Goal: Information Seeking & Learning: Learn about a topic

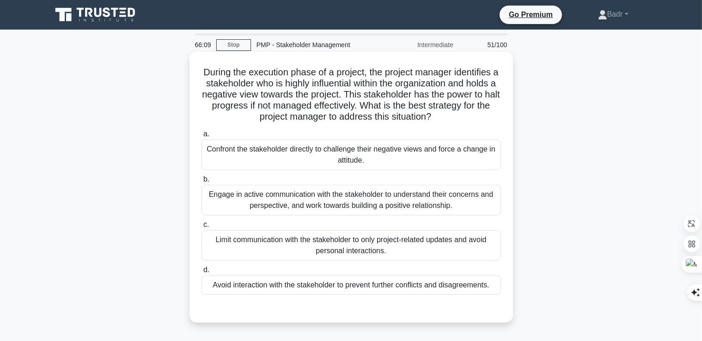
click at [254, 208] on div "Engage in active communication with the stakeholder to understand their concern…" at bounding box center [350, 200] width 299 height 30
click at [201, 182] on input "b. Engage in active communication with the stakeholder to understand their conc…" at bounding box center [201, 179] width 0 height 6
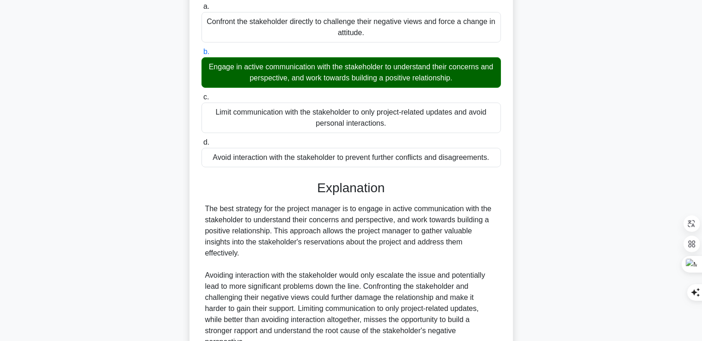
scroll to position [261, 0]
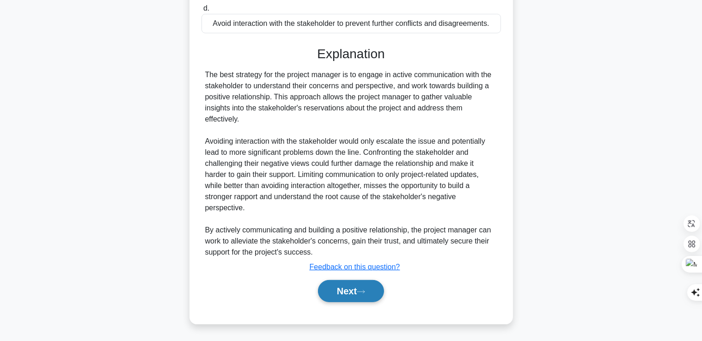
click at [342, 293] on button "Next" at bounding box center [351, 291] width 66 height 22
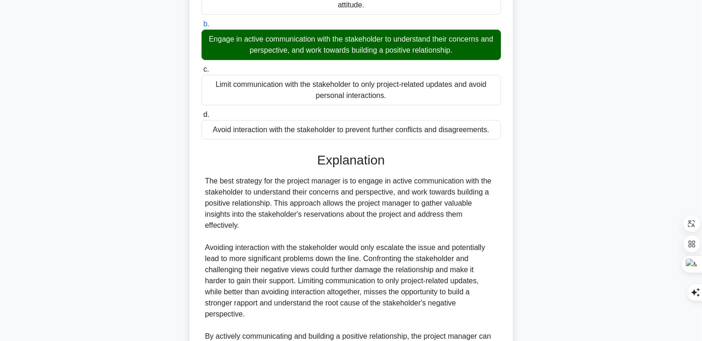
scroll to position [77, 0]
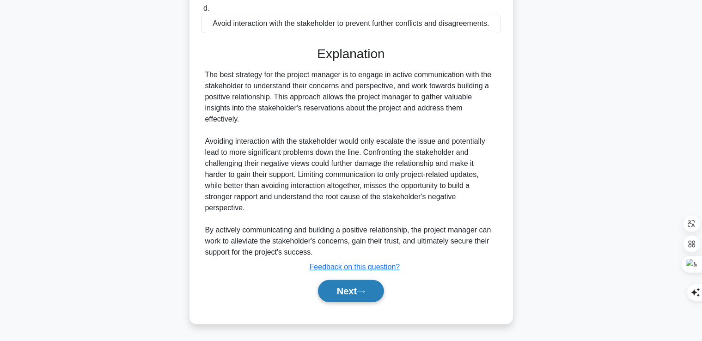
click at [354, 291] on button "Next" at bounding box center [351, 291] width 66 height 22
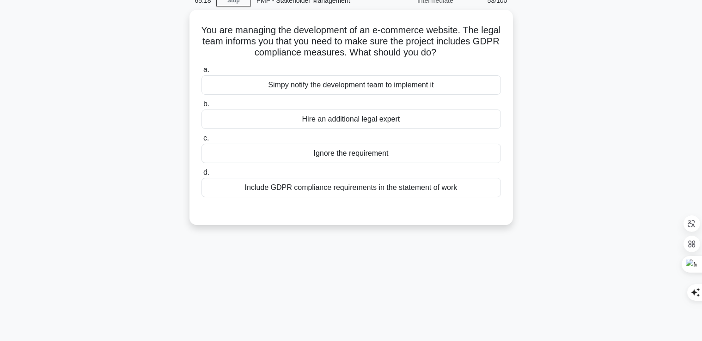
scroll to position [0, 0]
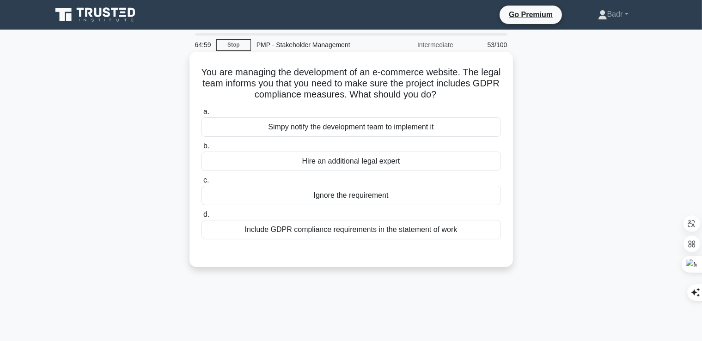
click at [417, 231] on div "Include GDPR compliance requirements in the statement of work" at bounding box center [350, 229] width 299 height 19
click at [201, 218] on input "d. Include GDPR compliance requirements in the statement of work" at bounding box center [201, 215] width 0 height 6
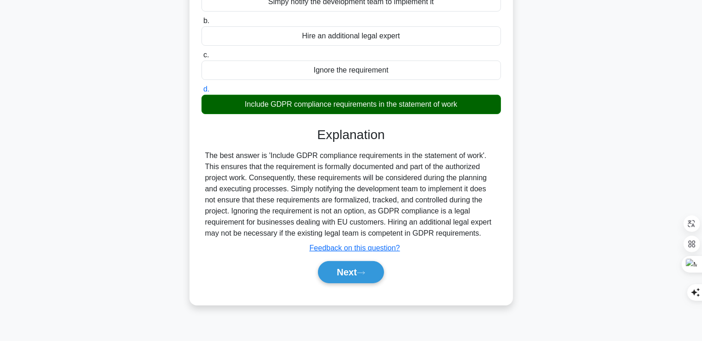
scroll to position [158, 0]
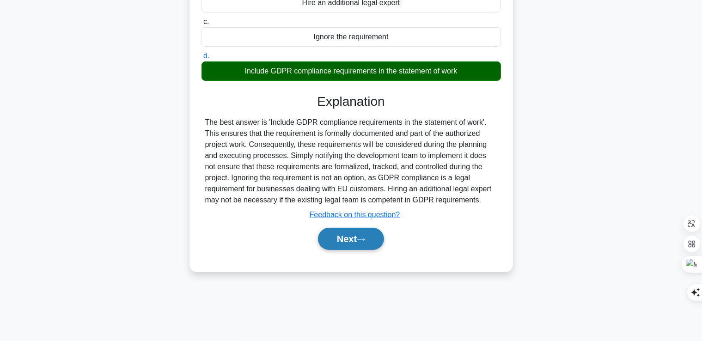
click at [346, 241] on button "Next" at bounding box center [351, 239] width 66 height 22
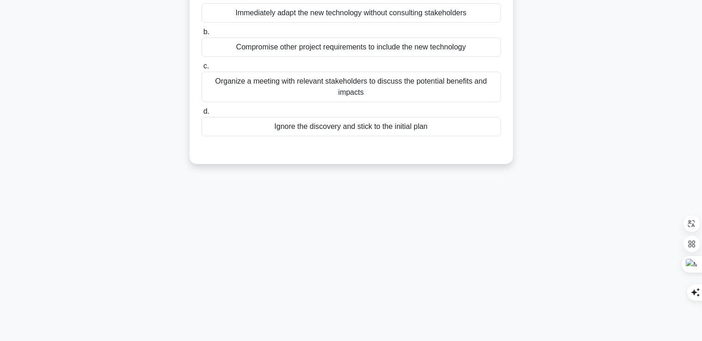
scroll to position [66, 0]
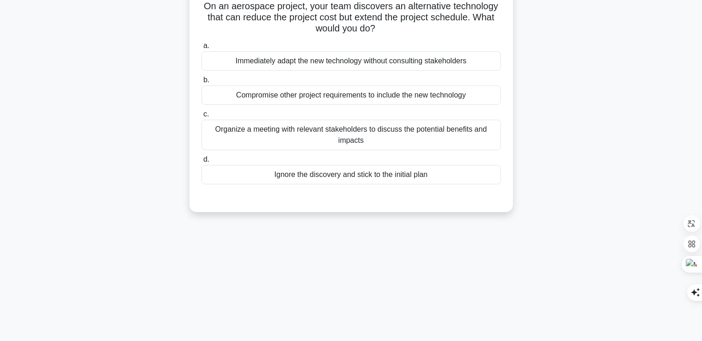
click at [364, 135] on div "Organize a meeting with relevant stakeholders to discuss the potential benefits…" at bounding box center [350, 135] width 299 height 30
click at [201, 117] on input "c. Organize a meeting with relevant stakeholders to discuss the potential benef…" at bounding box center [201, 114] width 0 height 6
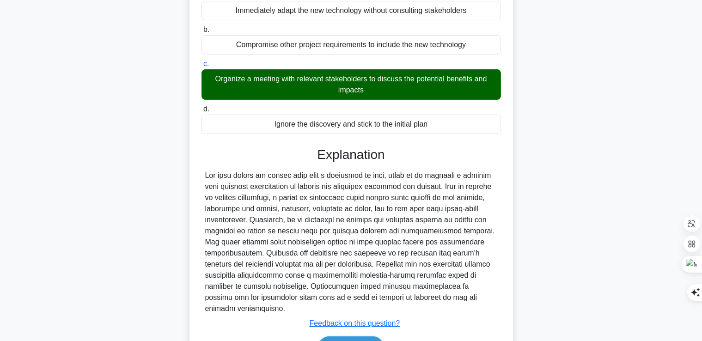
scroll to position [162, 0]
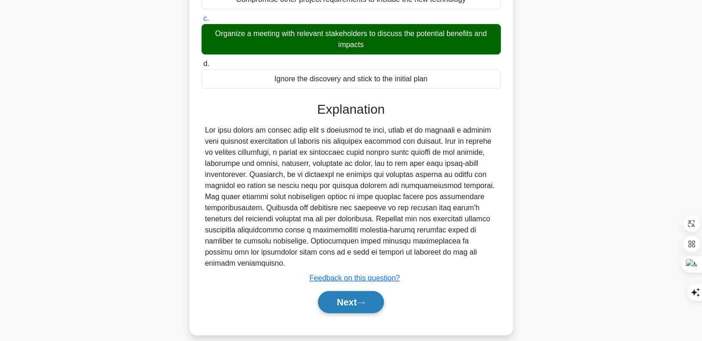
click at [356, 291] on button "Next" at bounding box center [351, 302] width 66 height 22
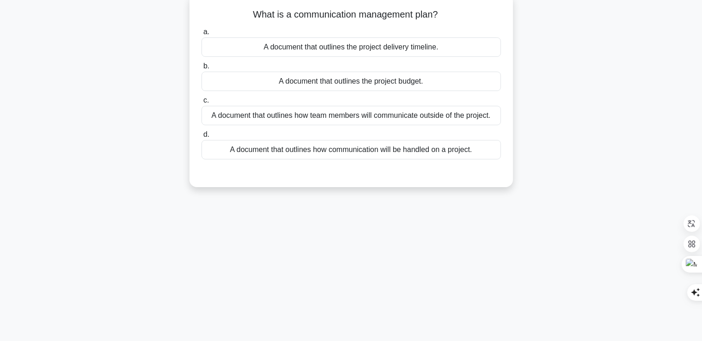
scroll to position [0, 0]
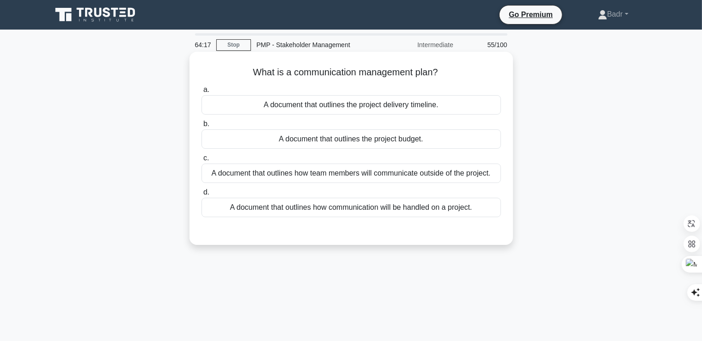
click at [391, 209] on div "A document that outlines how communication will be handled on a project." at bounding box center [350, 207] width 299 height 19
click at [201, 195] on input "d. A document that outlines how communication will be handled on a project." at bounding box center [201, 192] width 0 height 6
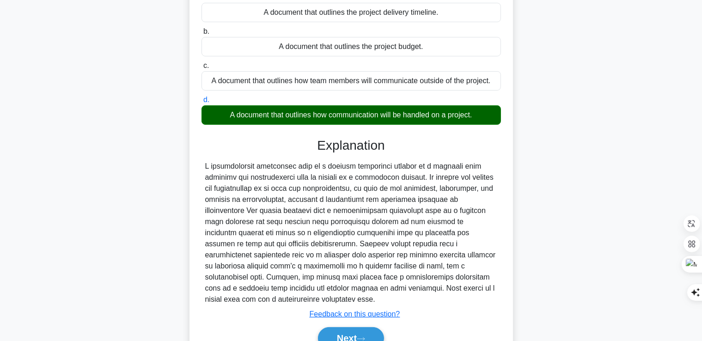
scroll to position [158, 0]
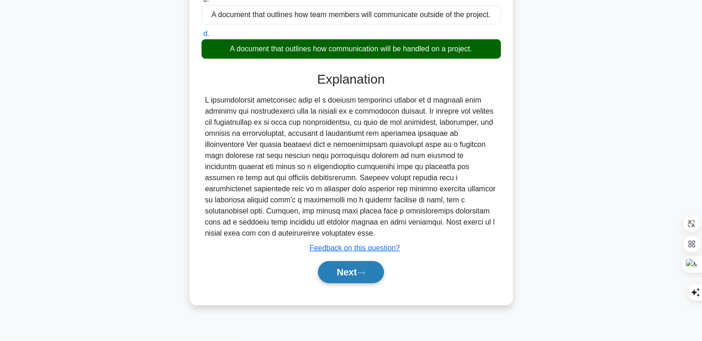
click at [357, 272] on button "Next" at bounding box center [351, 272] width 66 height 22
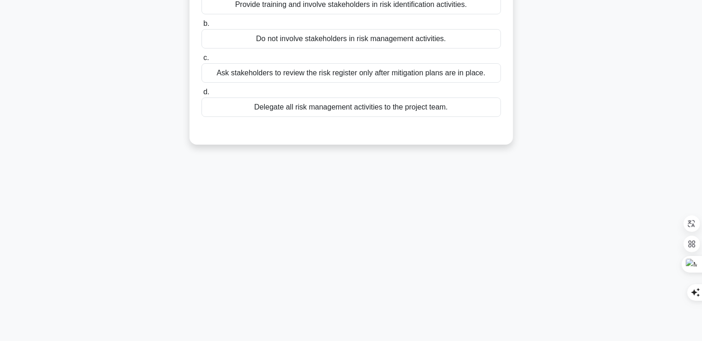
scroll to position [20, 0]
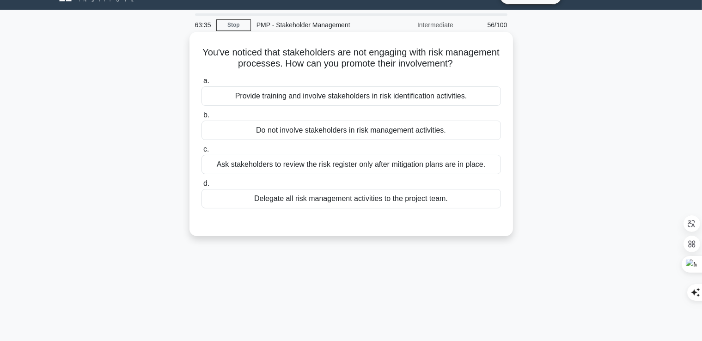
click at [370, 103] on div "Provide training and involve stakeholders in risk identification activities." at bounding box center [350, 95] width 299 height 19
click at [201, 84] on input "a. Provide training and involve stakeholders in risk identification activities." at bounding box center [201, 81] width 0 height 6
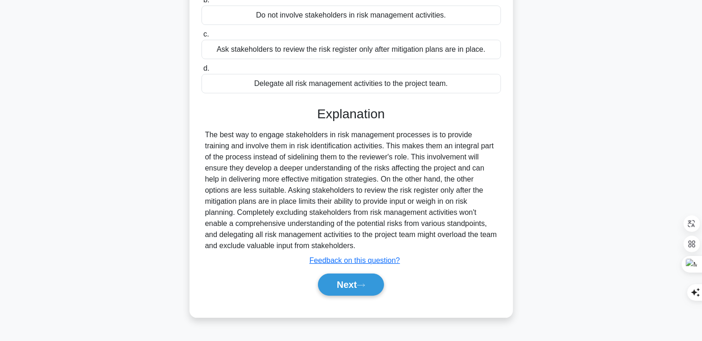
scroll to position [158, 0]
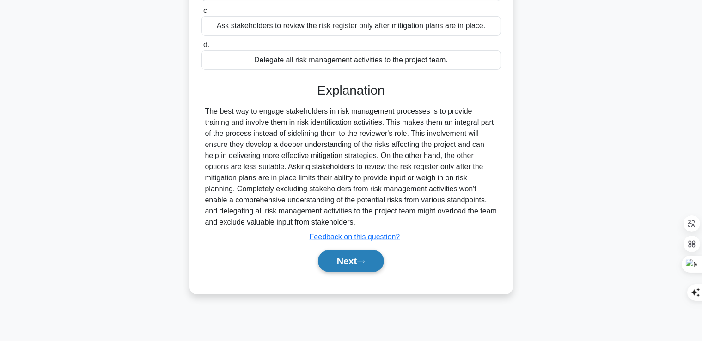
drag, startPoint x: 348, startPoint y: 265, endPoint x: 344, endPoint y: 266, distance: 5.0
click at [347, 264] on button "Next" at bounding box center [351, 261] width 66 height 22
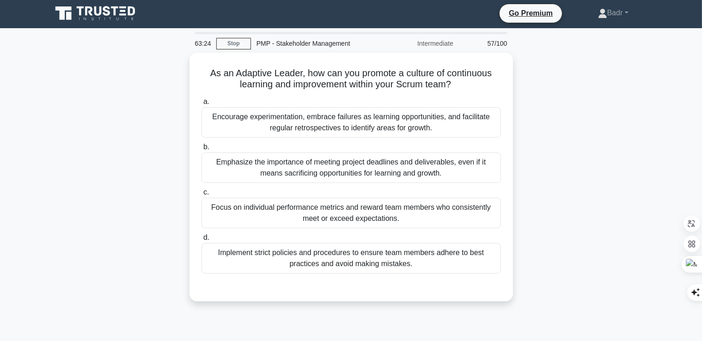
scroll to position [0, 0]
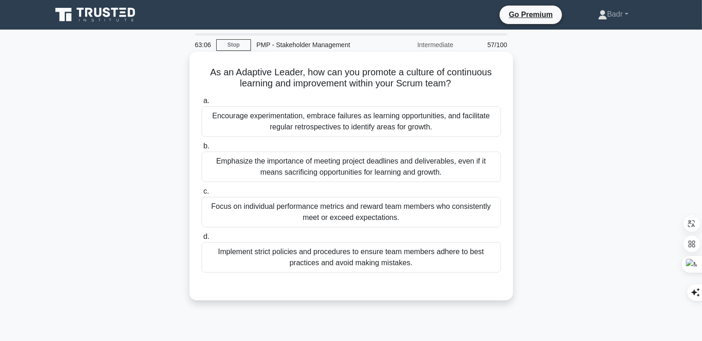
click at [317, 119] on div "Encourage experimentation, embrace failures as learning opportunities, and faci…" at bounding box center [350, 121] width 299 height 30
click at [201, 104] on input "a. Encourage experimentation, embrace failures as learning opportunities, and f…" at bounding box center [201, 101] width 0 height 6
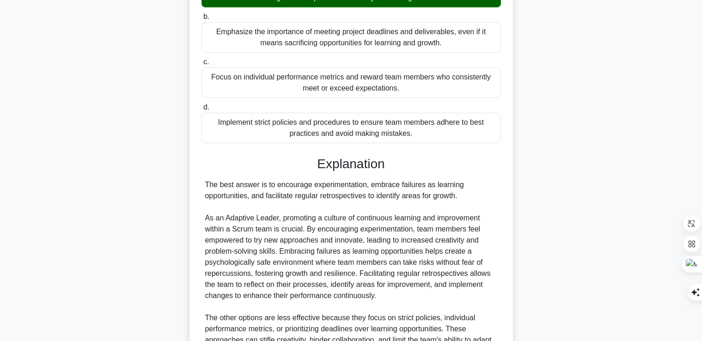
scroll to position [228, 0]
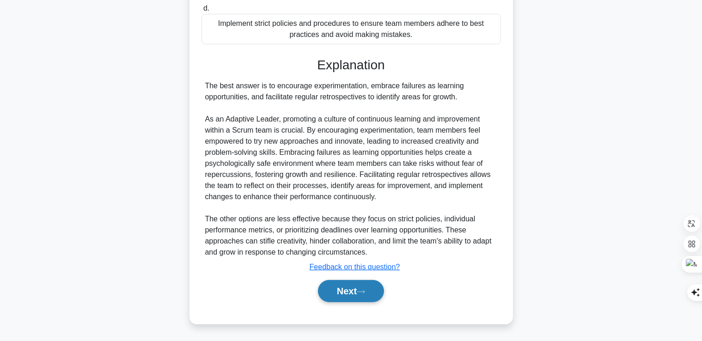
click at [350, 285] on button "Next" at bounding box center [351, 291] width 66 height 22
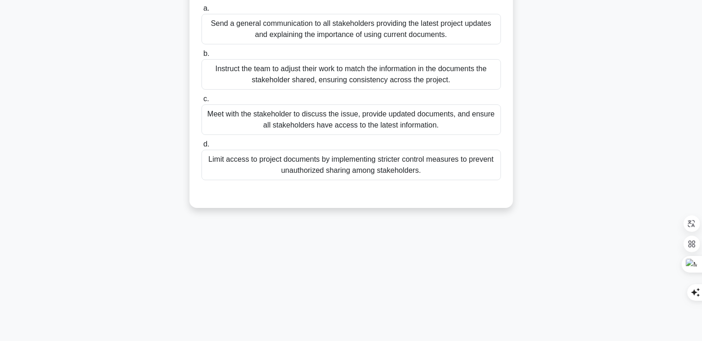
scroll to position [66, 0]
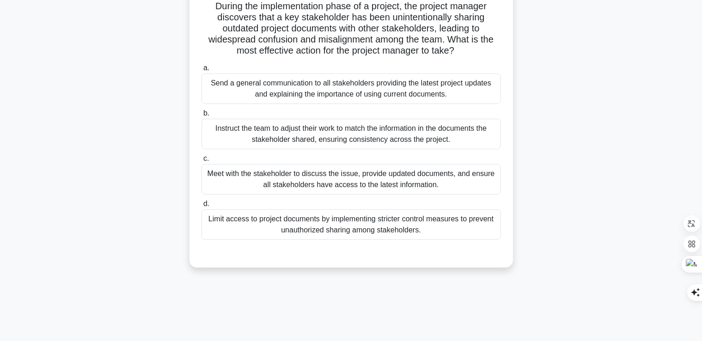
click at [459, 188] on div "Meet with the stakeholder to discuss the issue, provide updated documents, and …" at bounding box center [350, 179] width 299 height 30
click at [201, 162] on input "c. Meet with the stakeholder to discuss the issue, provide updated documents, a…" at bounding box center [201, 159] width 0 height 6
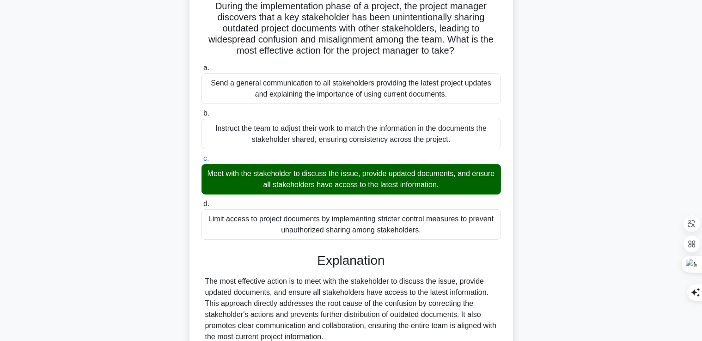
scroll to position [158, 0]
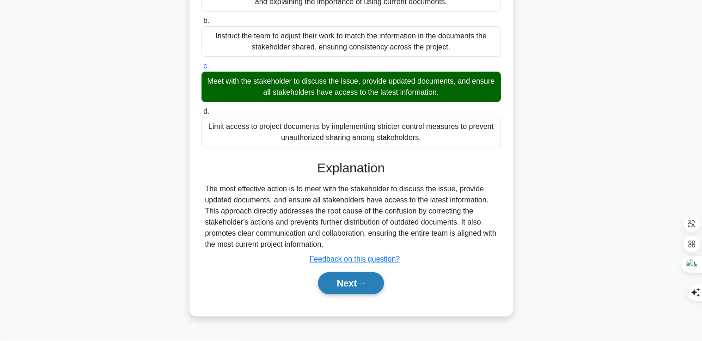
click at [351, 285] on button "Next" at bounding box center [351, 283] width 66 height 22
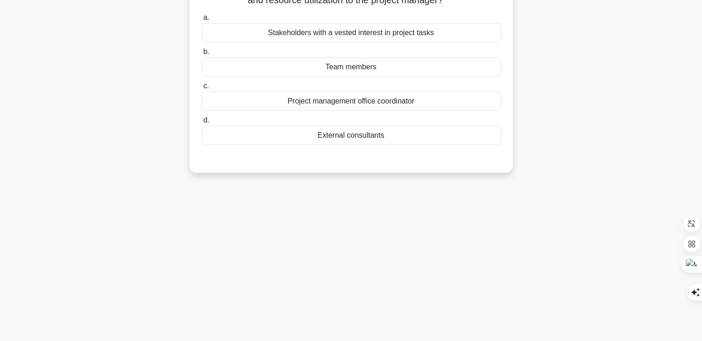
scroll to position [20, 0]
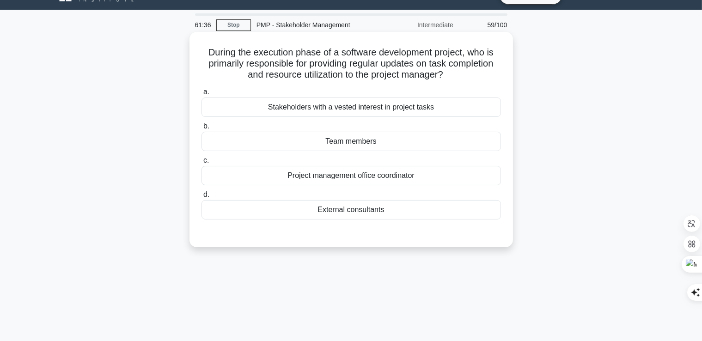
click at [344, 141] on div "Team members" at bounding box center [350, 141] width 299 height 19
click at [201, 129] on input "b. Team members" at bounding box center [201, 126] width 0 height 6
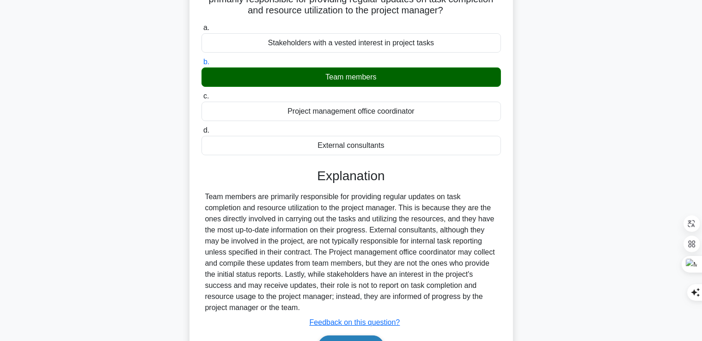
scroll to position [158, 0]
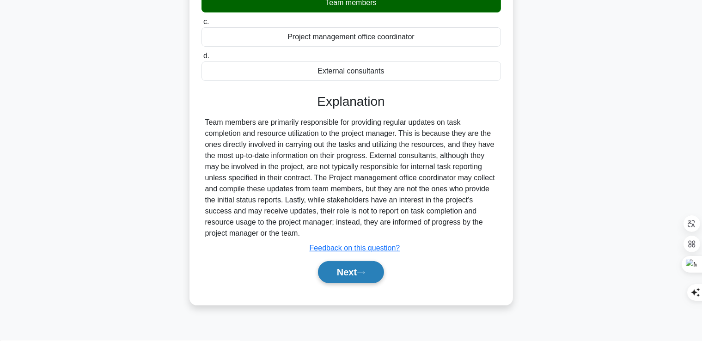
click at [353, 275] on button "Next" at bounding box center [351, 272] width 66 height 22
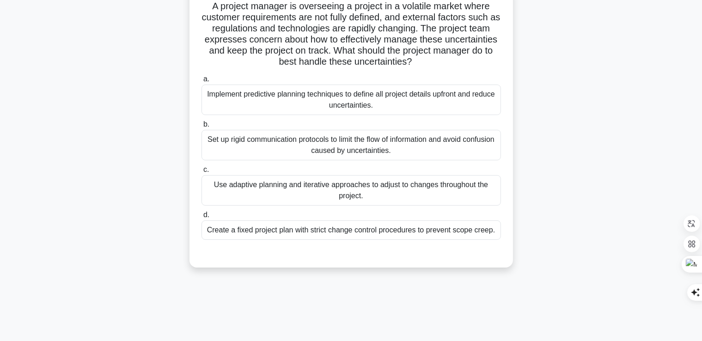
scroll to position [20, 0]
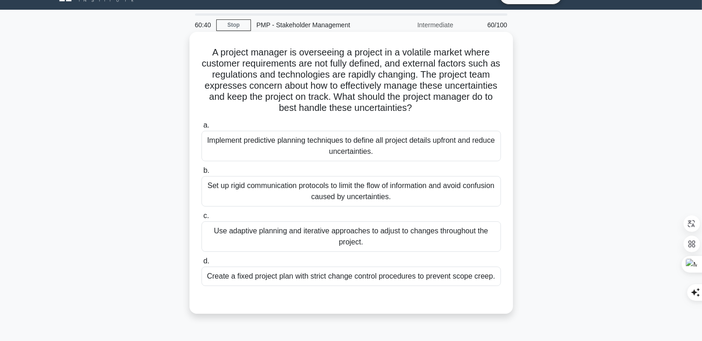
click at [275, 141] on div "Implement predictive planning techniques to define all project details upfront …" at bounding box center [350, 146] width 299 height 30
click at [201, 128] on input "a. Implement predictive planning techniques to define all project details upfro…" at bounding box center [201, 125] width 0 height 6
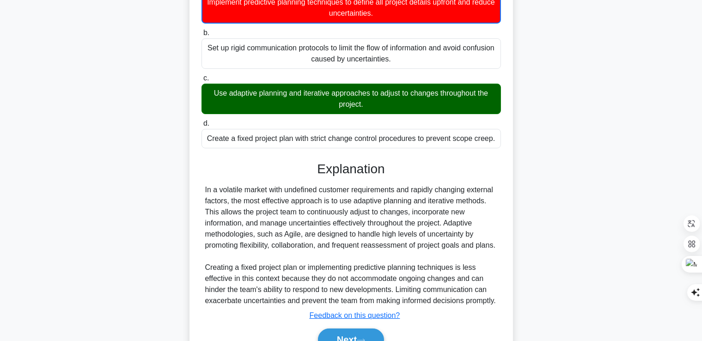
scroll to position [205, 0]
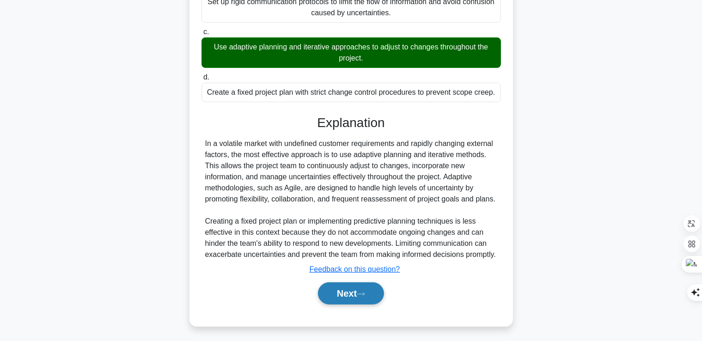
click at [363, 296] on icon at bounding box center [361, 293] width 8 height 5
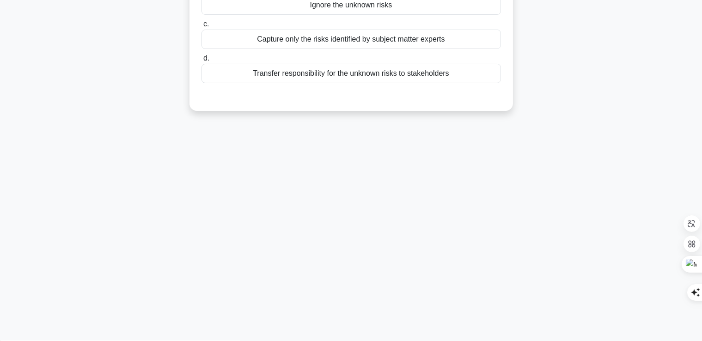
scroll to position [0, 0]
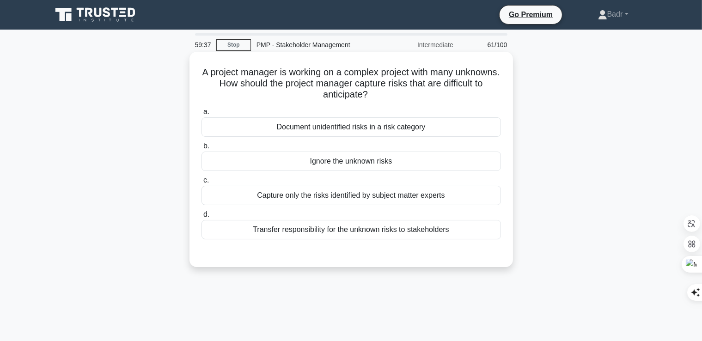
click at [347, 132] on div "Document unidentified risks in a risk category" at bounding box center [350, 126] width 299 height 19
click at [201, 115] on input "a. Document unidentified risks in a risk category" at bounding box center [201, 112] width 0 height 6
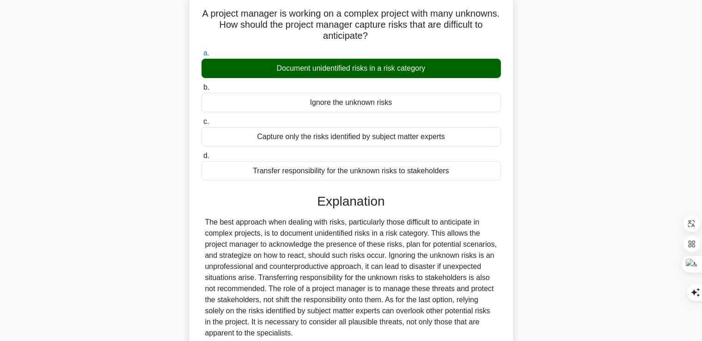
scroll to position [158, 0]
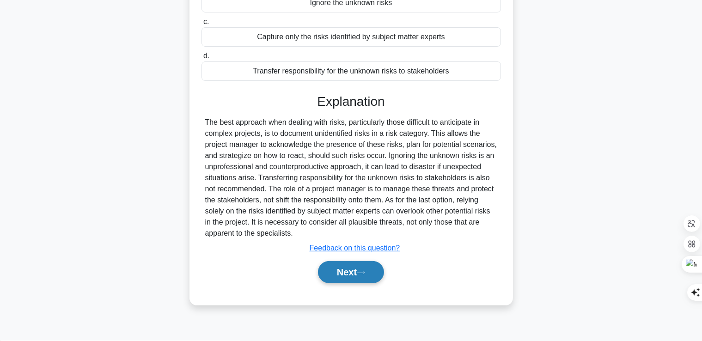
click at [360, 268] on button "Next" at bounding box center [351, 272] width 66 height 22
click at [360, 269] on button "Next" at bounding box center [351, 272] width 66 height 22
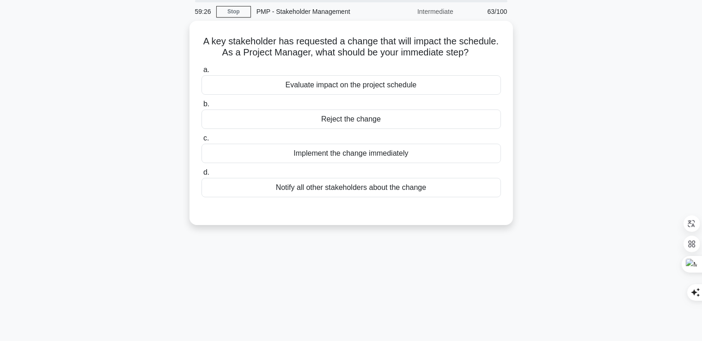
scroll to position [20, 0]
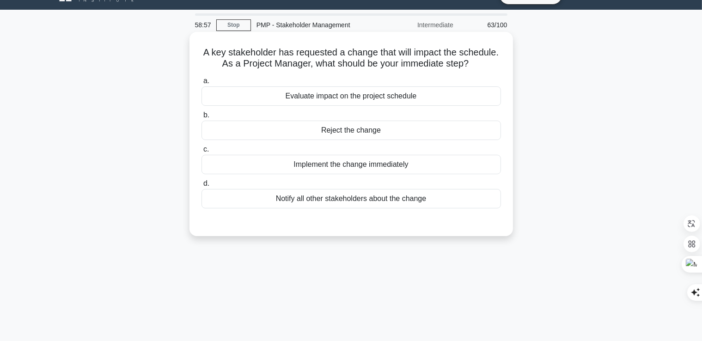
click at [279, 97] on div "Evaluate impact on the project schedule" at bounding box center [350, 95] width 299 height 19
click at [201, 84] on input "a. Evaluate impact on the project schedule" at bounding box center [201, 81] width 0 height 6
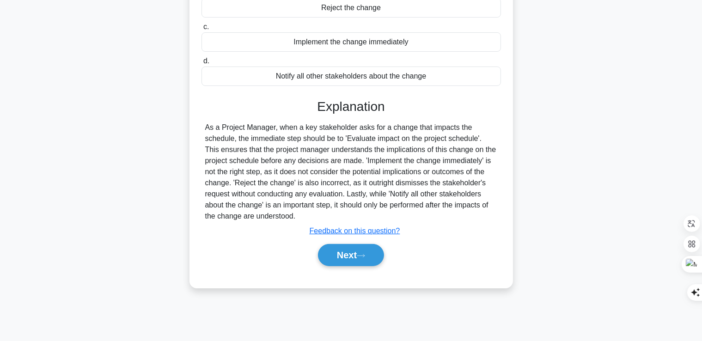
scroll to position [158, 0]
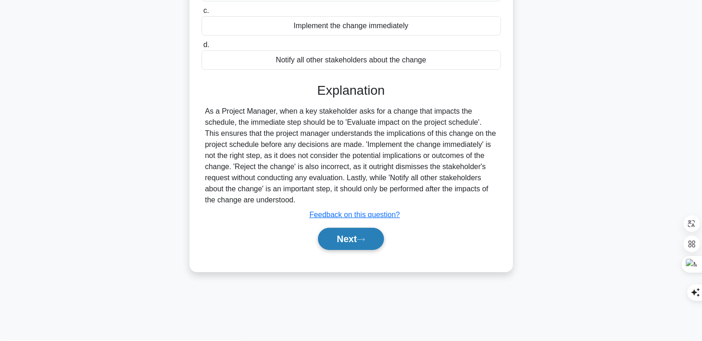
click at [347, 235] on button "Next" at bounding box center [351, 239] width 66 height 22
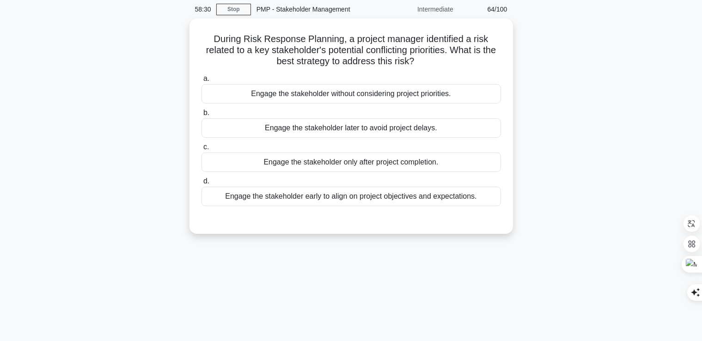
scroll to position [20, 0]
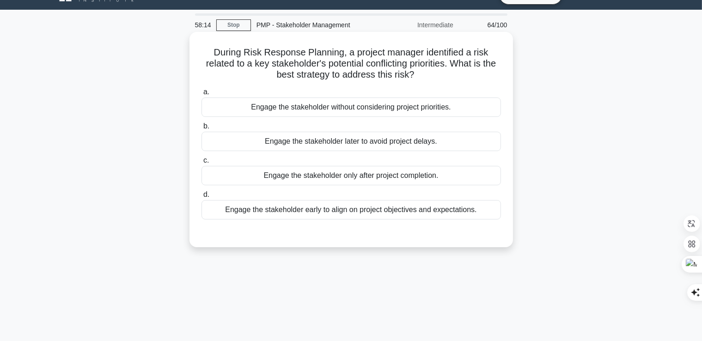
click at [381, 213] on div "Engage the stakeholder early to align on project objectives and expectations." at bounding box center [350, 209] width 299 height 19
click at [201, 198] on input "d. Engage the stakeholder early to align on project objectives and expectations." at bounding box center [201, 195] width 0 height 6
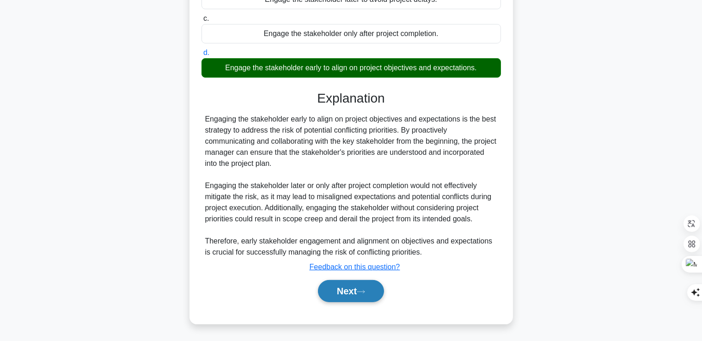
click at [361, 287] on button "Next" at bounding box center [351, 291] width 66 height 22
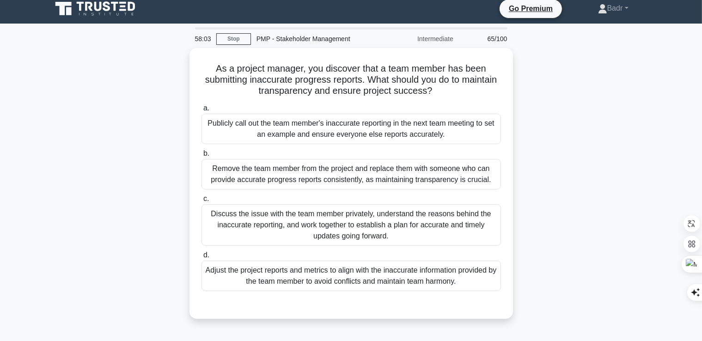
scroll to position [0, 0]
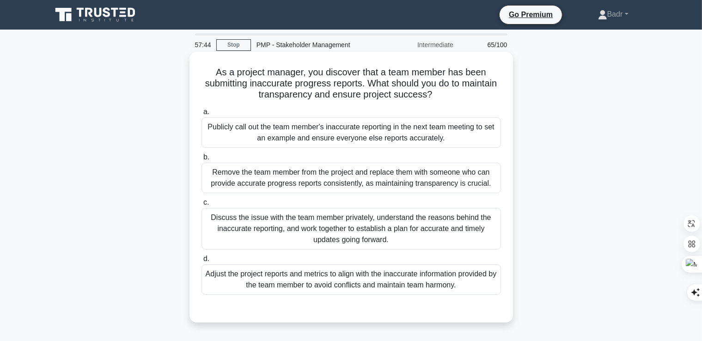
click at [266, 233] on div "Discuss the issue with the team member privately, understand the reasons behind…" at bounding box center [350, 229] width 299 height 42
click at [201, 206] on input "c. Discuss the issue with the team member privately, understand the reasons beh…" at bounding box center [201, 203] width 0 height 6
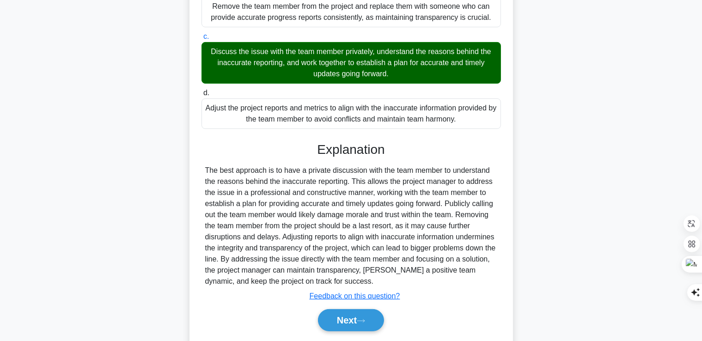
scroll to position [185, 0]
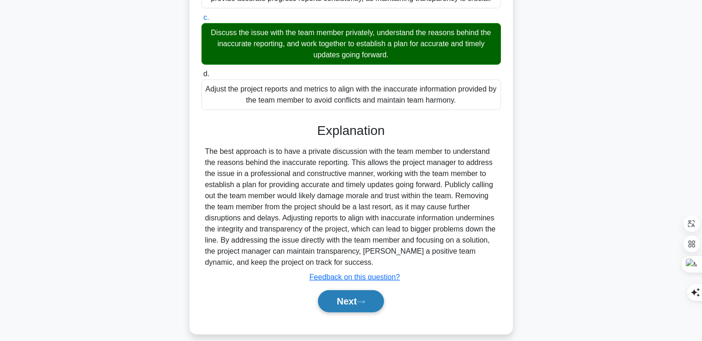
click at [352, 311] on button "Next" at bounding box center [351, 301] width 66 height 22
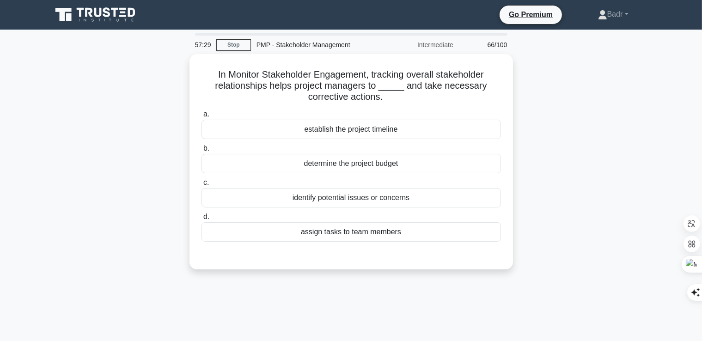
scroll to position [0, 0]
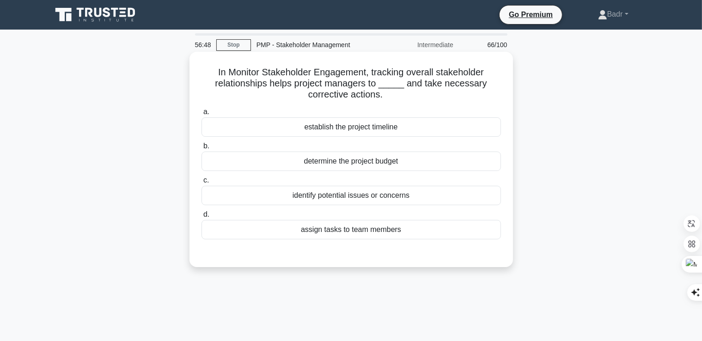
click at [330, 200] on div "identify potential issues or concerns" at bounding box center [350, 195] width 299 height 19
click at [201, 183] on input "c. identify potential issues or concerns" at bounding box center [201, 180] width 0 height 6
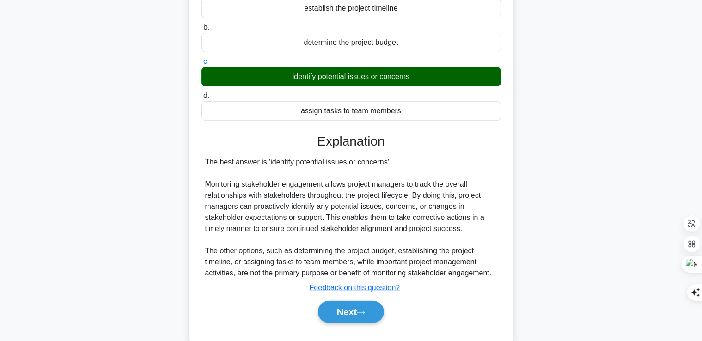
scroll to position [158, 0]
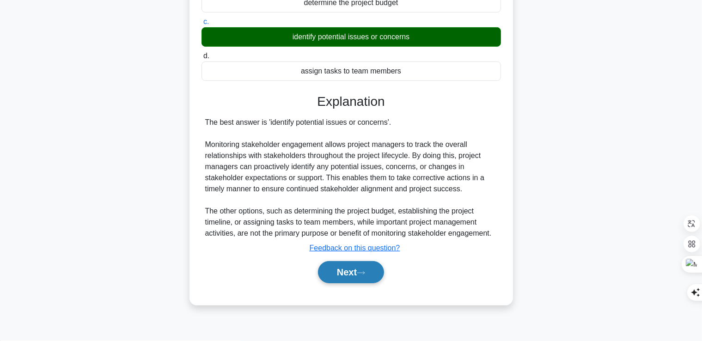
click at [341, 277] on button "Next" at bounding box center [351, 272] width 66 height 22
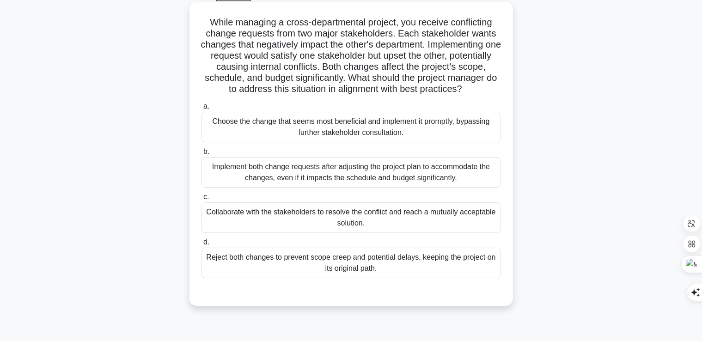
scroll to position [66, 0]
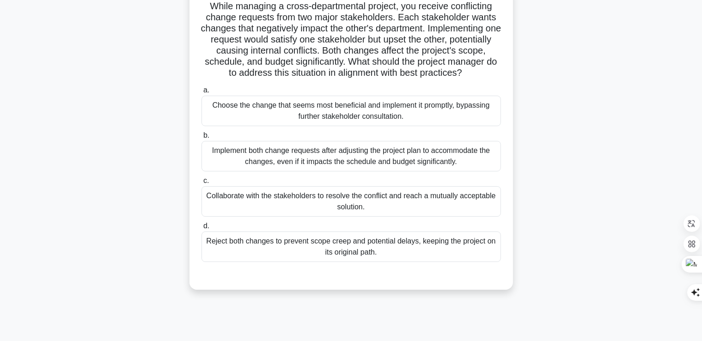
click at [389, 211] on div "Collaborate with the stakeholders to resolve the conflict and reach a mutually …" at bounding box center [350, 201] width 299 height 30
click at [201, 184] on input "c. Collaborate with the stakeholders to resolve the conflict and reach a mutual…" at bounding box center [201, 181] width 0 height 6
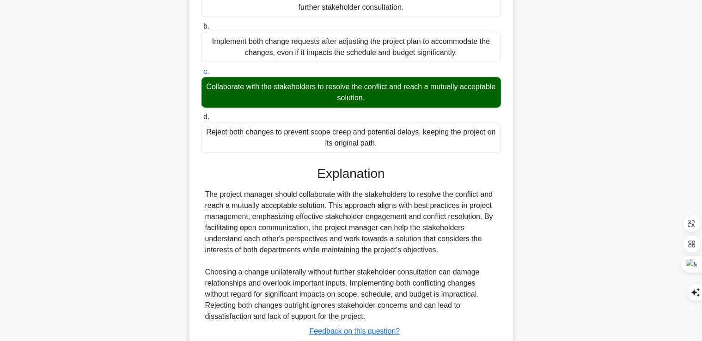
scroll to position [250, 0]
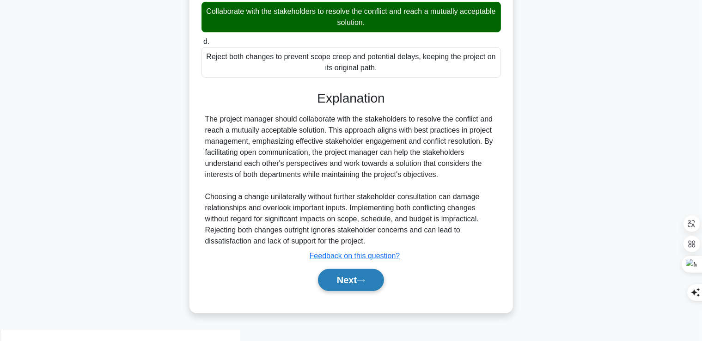
click at [365, 283] on icon at bounding box center [361, 280] width 8 height 5
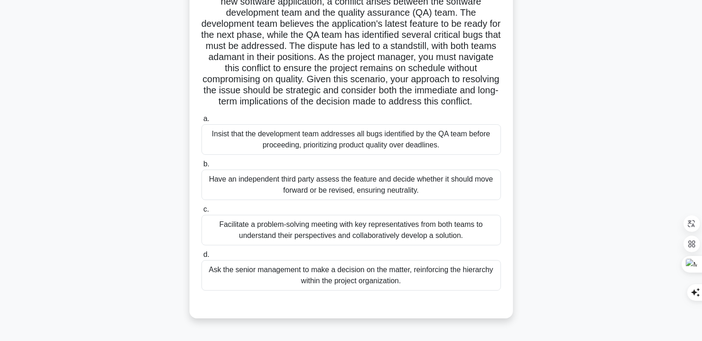
scroll to position [66, 0]
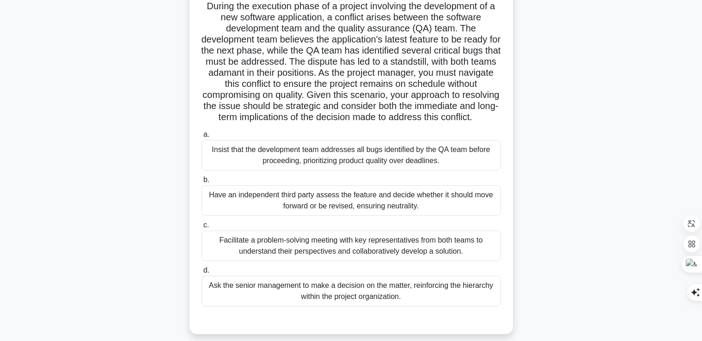
click at [390, 259] on div "Facilitate a problem-solving meeting with key representatives from both teams t…" at bounding box center [350, 245] width 299 height 30
click at [201, 228] on input "c. Facilitate a problem-solving meeting with key representatives from both team…" at bounding box center [201, 225] width 0 height 6
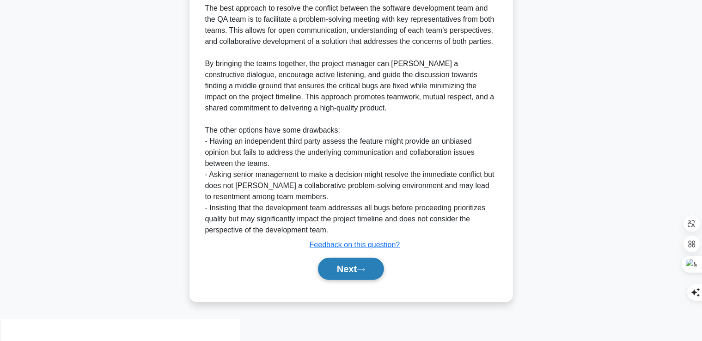
click at [353, 280] on button "Next" at bounding box center [351, 269] width 66 height 22
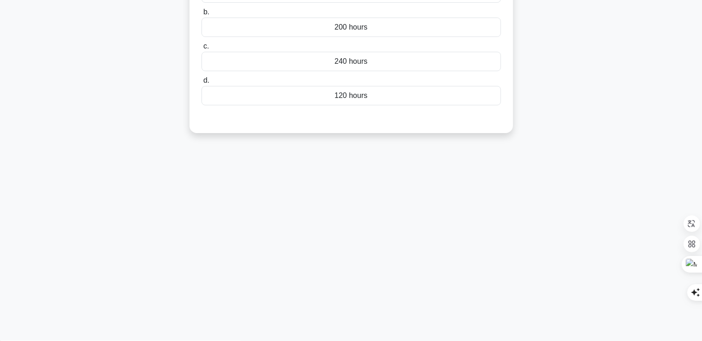
scroll to position [20, 0]
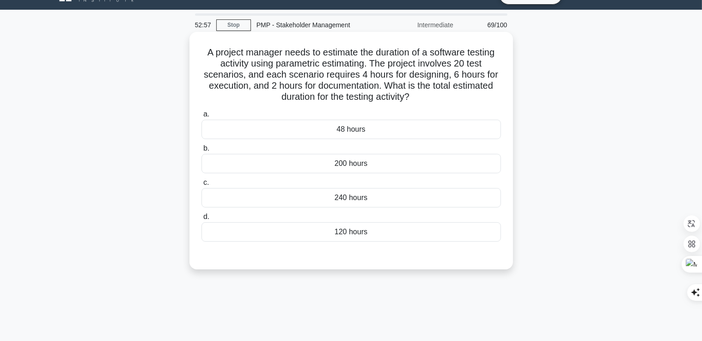
click at [369, 201] on div "240 hours" at bounding box center [350, 197] width 299 height 19
click at [201, 186] on input "c. 240 hours" at bounding box center [201, 183] width 0 height 6
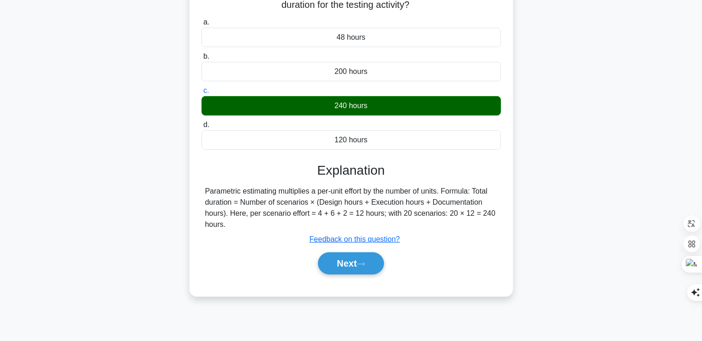
scroll to position [158, 0]
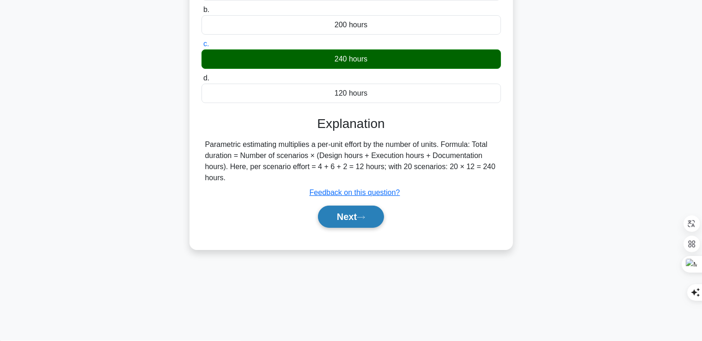
click at [351, 217] on button "Next" at bounding box center [351, 217] width 66 height 22
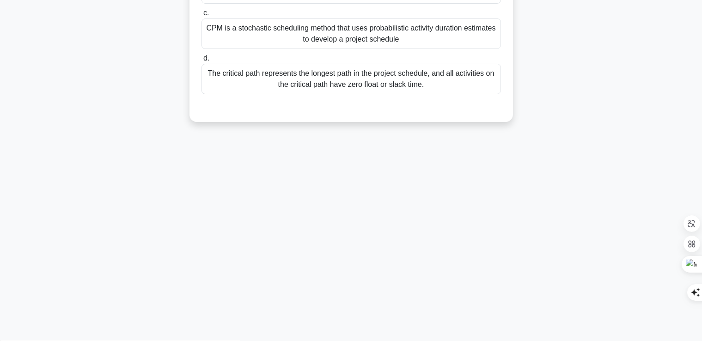
scroll to position [0, 0]
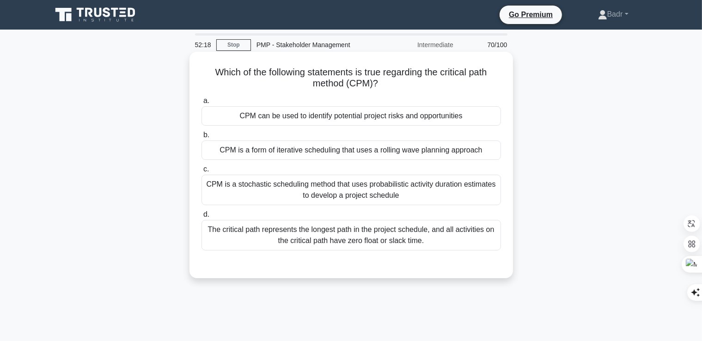
click at [338, 145] on div "CPM is a form of iterative scheduling that uses a rolling wave planning approach" at bounding box center [350, 149] width 299 height 19
click at [201, 138] on input "b. CPM is a form of iterative scheduling that uses a rolling wave planning appr…" at bounding box center [201, 135] width 0 height 6
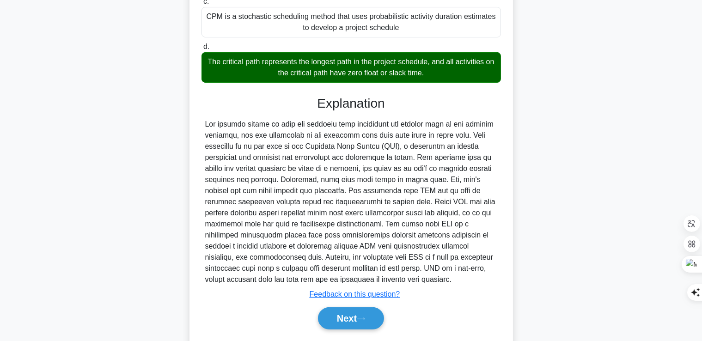
scroll to position [196, 0]
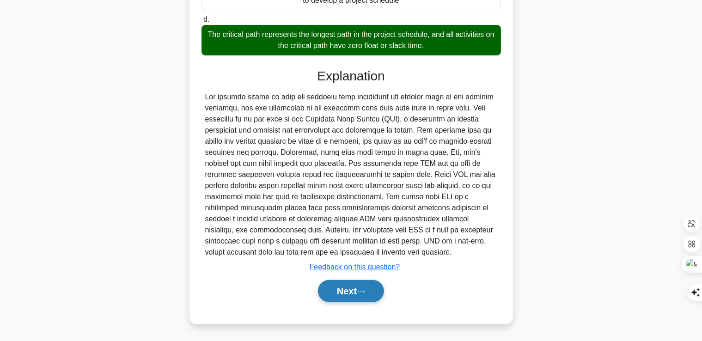
click at [333, 290] on button "Next" at bounding box center [351, 291] width 66 height 22
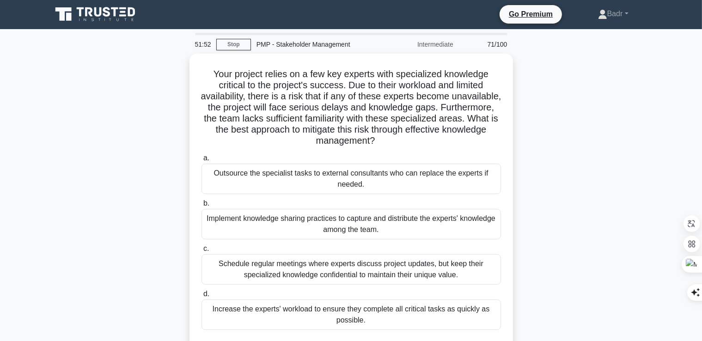
scroll to position [0, 0]
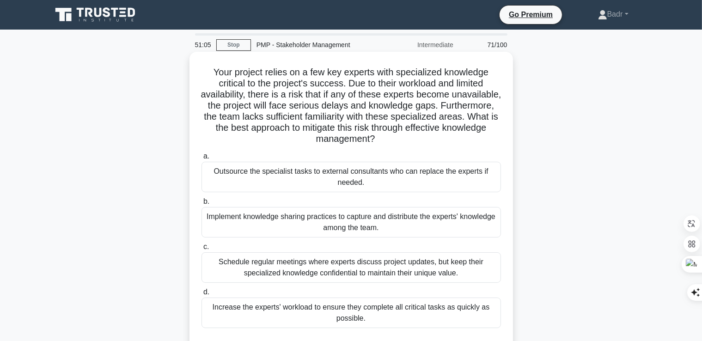
click at [333, 228] on div "Implement knowledge sharing practices to capture and distribute the experts' kn…" at bounding box center [350, 222] width 299 height 30
click at [201, 205] on input "b. Implement knowledge sharing practices to capture and distribute the experts'…" at bounding box center [201, 202] width 0 height 6
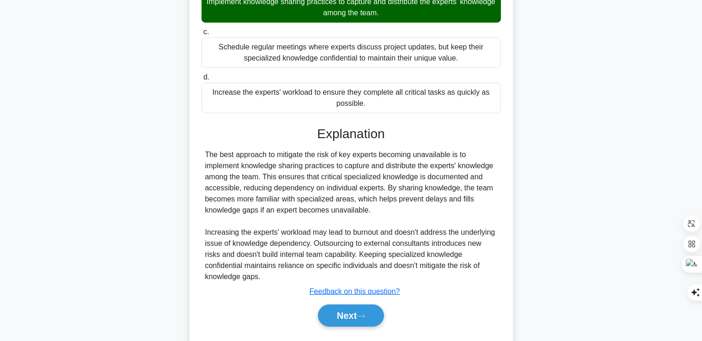
scroll to position [231, 0]
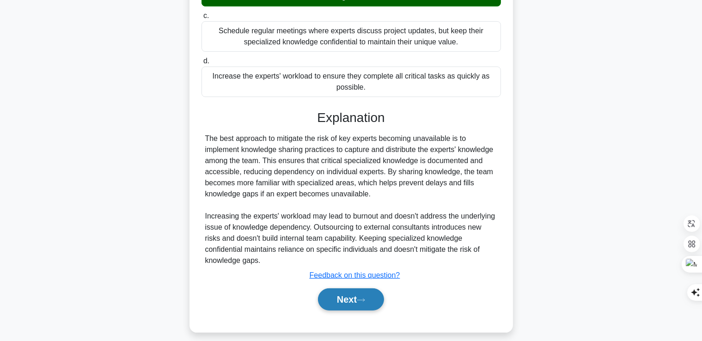
click at [351, 301] on button "Next" at bounding box center [351, 299] width 66 height 22
click at [352, 300] on button "Next" at bounding box center [351, 299] width 66 height 22
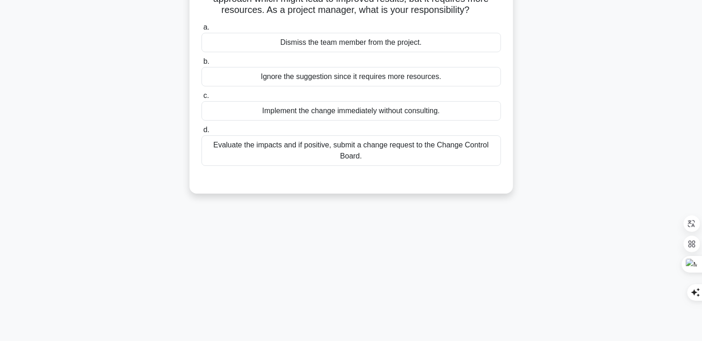
scroll to position [0, 0]
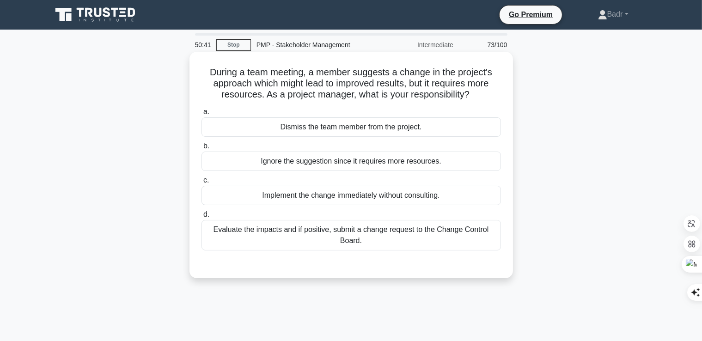
click at [359, 242] on div "Evaluate the impacts and if positive, submit a change request to the Change Con…" at bounding box center [350, 235] width 299 height 30
click at [201, 218] on input "d. Evaluate the impacts and if positive, submit a change request to the Change …" at bounding box center [201, 215] width 0 height 6
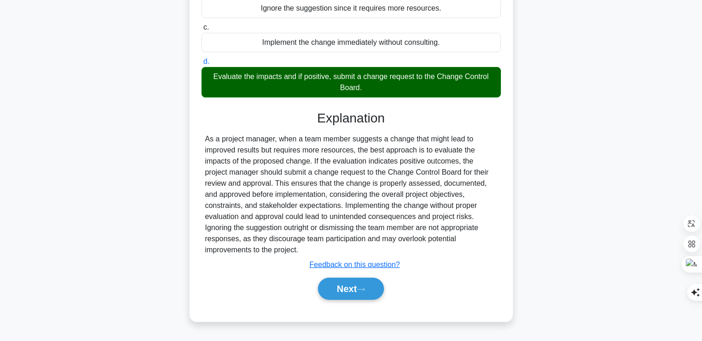
scroll to position [158, 0]
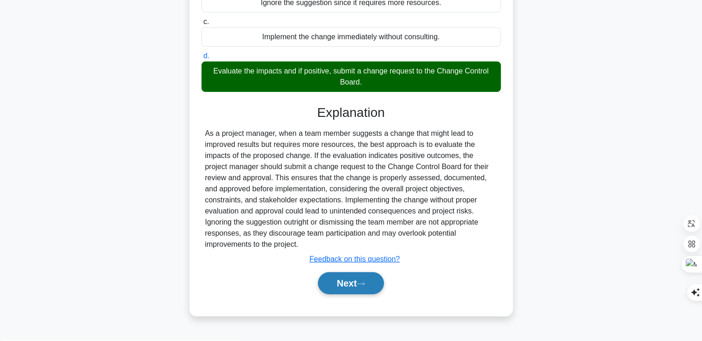
click at [355, 285] on button "Next" at bounding box center [351, 283] width 66 height 22
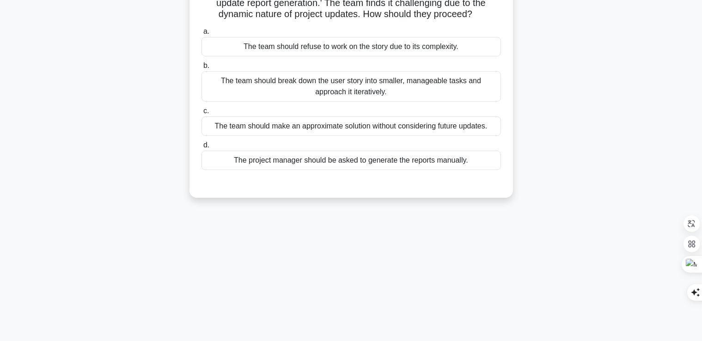
scroll to position [20, 0]
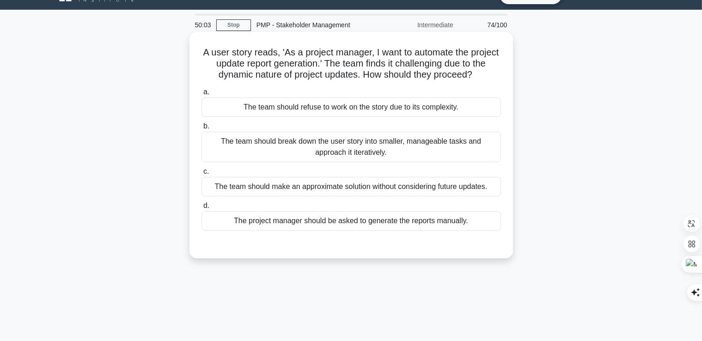
click at [393, 149] on div "The team should break down the user story into smaller, manageable tasks and ap…" at bounding box center [350, 147] width 299 height 30
click at [201, 129] on input "b. The team should break down the user story into smaller, manageable tasks and…" at bounding box center [201, 126] width 0 height 6
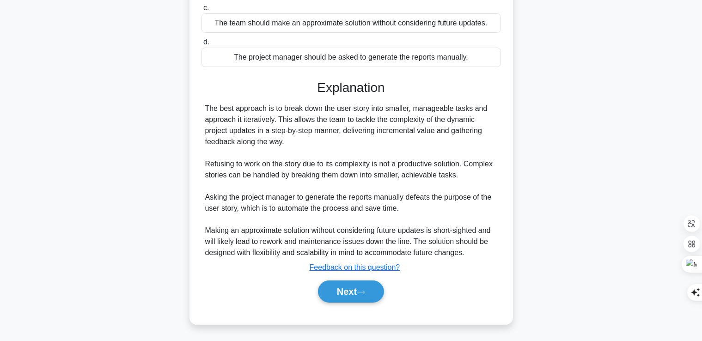
scroll to position [184, 0]
drag, startPoint x: 357, startPoint y: 293, endPoint x: 267, endPoint y: 285, distance: 89.5
click at [267, 285] on div "Next" at bounding box center [351, 291] width 303 height 22
click at [366, 299] on button "Next" at bounding box center [351, 291] width 66 height 22
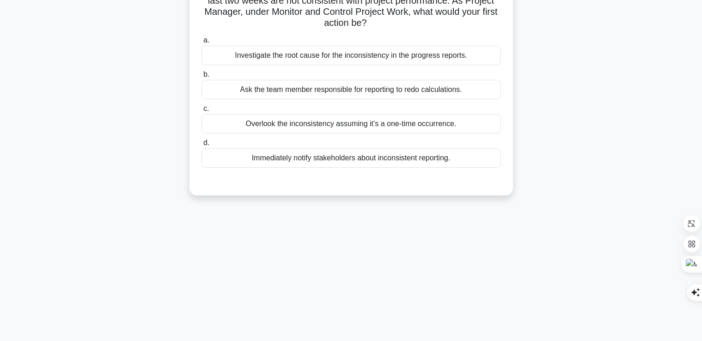
scroll to position [20, 0]
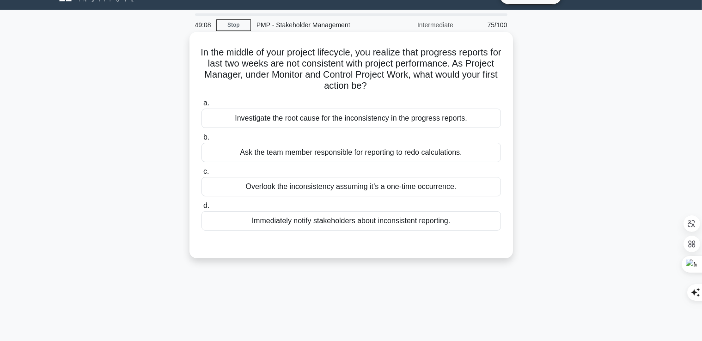
click at [296, 125] on div "Investigate the root cause for the inconsistency in the progress reports." at bounding box center [350, 118] width 299 height 19
click at [201, 106] on input "a. Investigate the root cause for the inconsistency in the progress reports." at bounding box center [201, 103] width 0 height 6
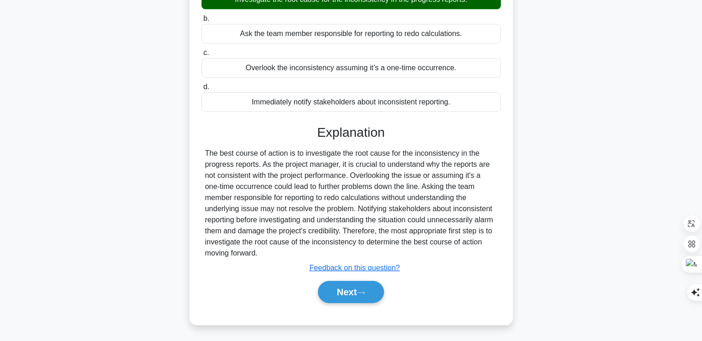
scroll to position [158, 0]
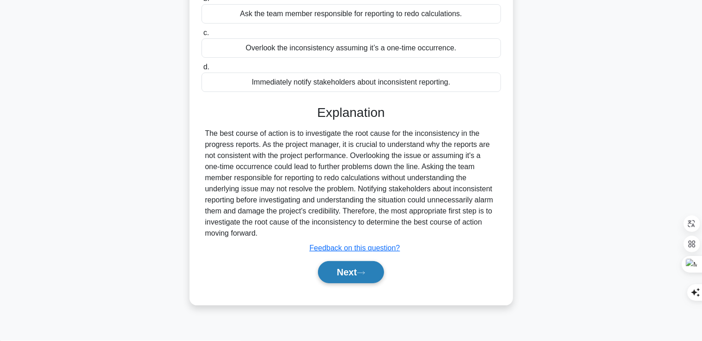
click at [330, 269] on button "Next" at bounding box center [351, 272] width 66 height 22
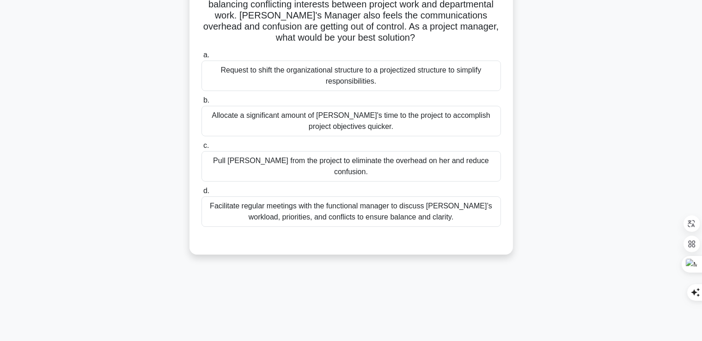
scroll to position [20, 0]
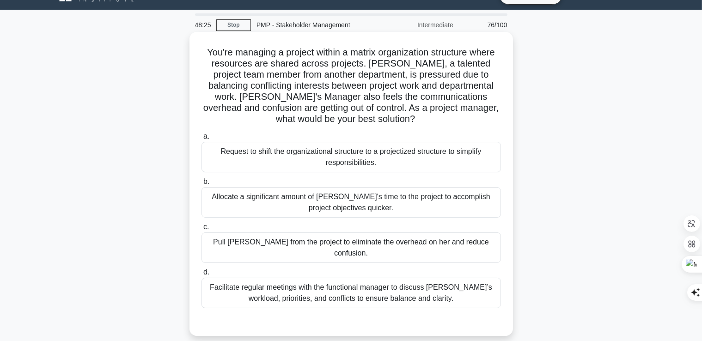
click at [337, 294] on div "Facilitate regular meetings with the functional manager to discuss [PERSON_NAME…" at bounding box center [350, 293] width 299 height 30
click at [201, 275] on input "d. Facilitate regular meetings with the functional manager to discuss [PERSON_N…" at bounding box center [201, 272] width 0 height 6
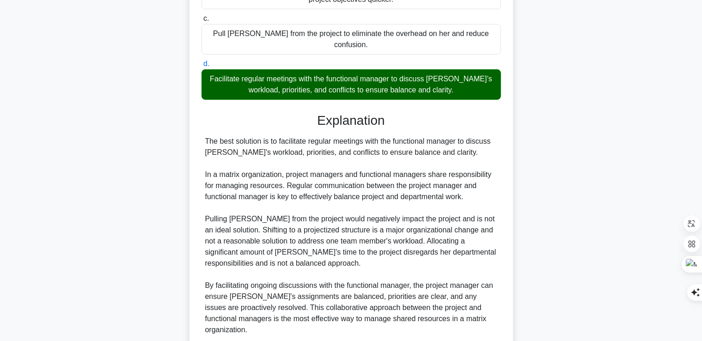
scroll to position [284, 0]
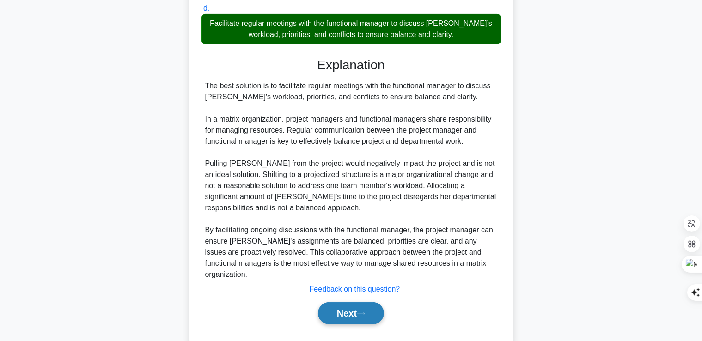
click at [348, 302] on button "Next" at bounding box center [351, 313] width 66 height 22
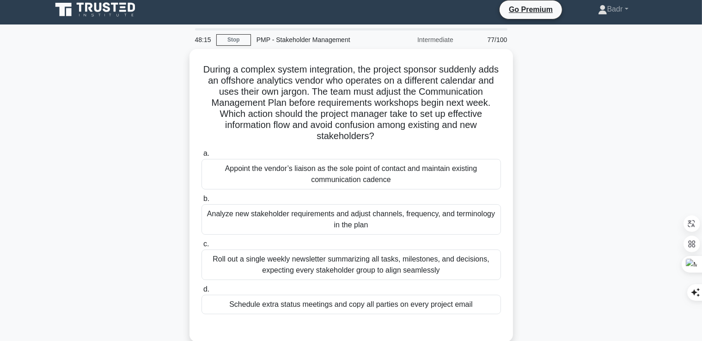
scroll to position [0, 0]
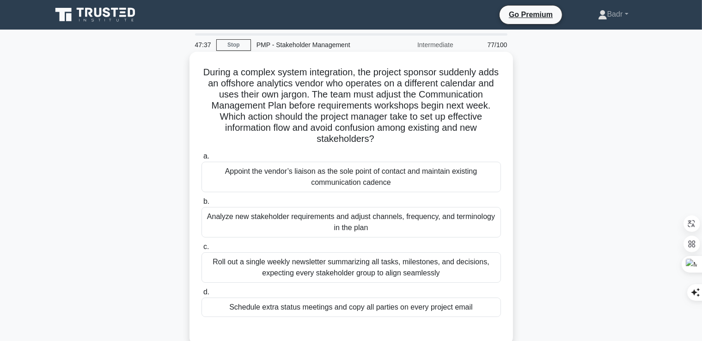
click at [296, 222] on div "Analyze new stakeholder requirements and adjust channels, frequency, and termin…" at bounding box center [350, 222] width 299 height 30
click at [201, 205] on input "b. Analyze new stakeholder requirements and adjust channels, frequency, and ter…" at bounding box center [201, 202] width 0 height 6
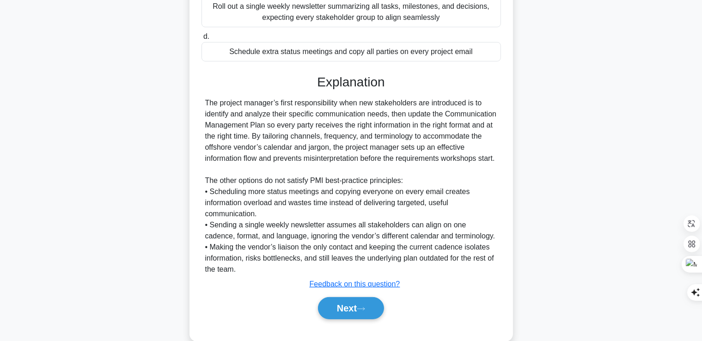
scroll to position [277, 0]
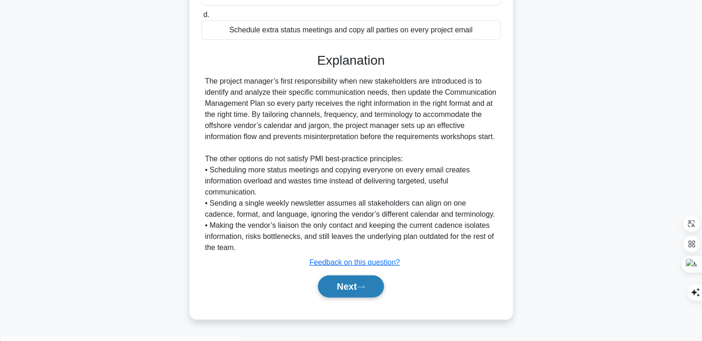
click at [358, 297] on button "Next" at bounding box center [351, 286] width 66 height 22
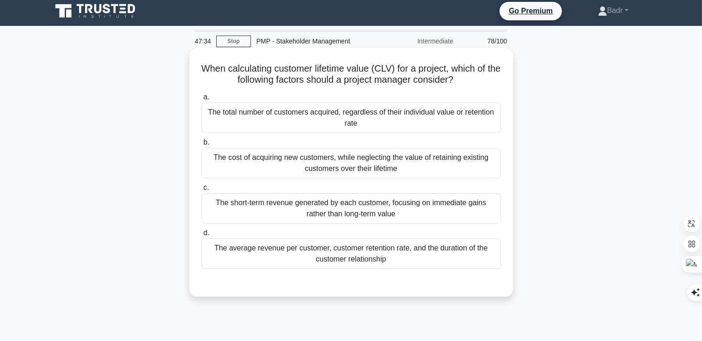
scroll to position [0, 0]
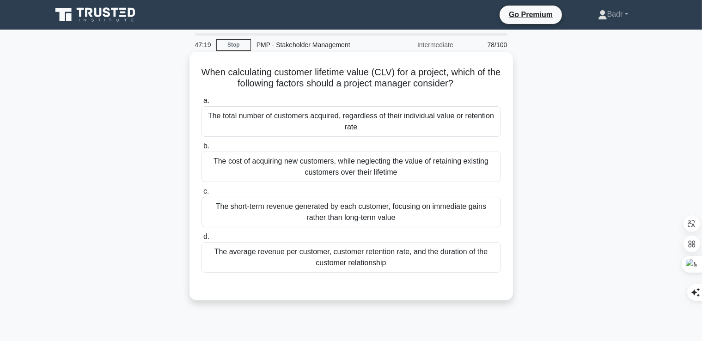
click at [315, 169] on div "The cost of acquiring new customers, while neglecting the value of retaining ex…" at bounding box center [350, 166] width 299 height 30
click at [201, 149] on input "b. The cost of acquiring new customers, while neglecting the value of retaining…" at bounding box center [201, 146] width 0 height 6
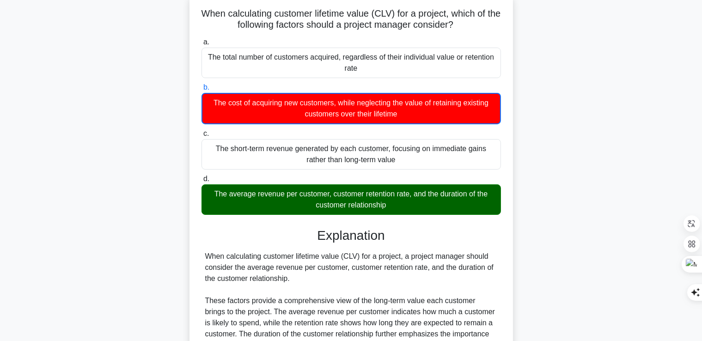
scroll to position [185, 0]
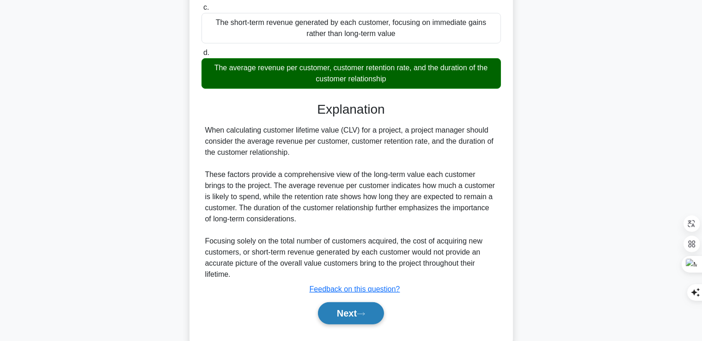
click at [344, 311] on button "Next" at bounding box center [351, 313] width 66 height 22
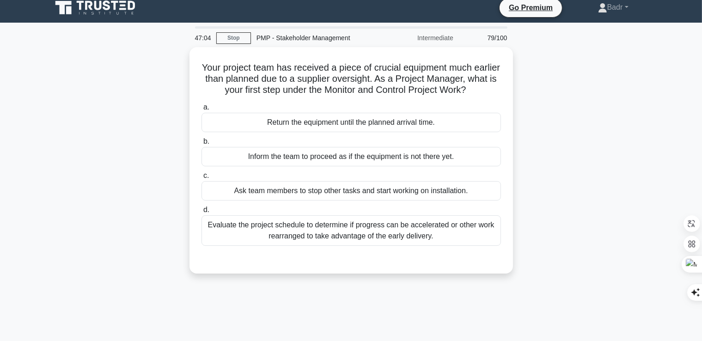
scroll to position [0, 0]
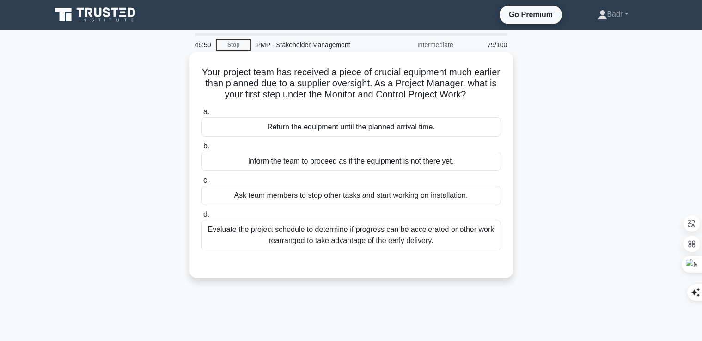
click at [280, 234] on div "Evaluate the project schedule to determine if progress can be accelerated or ot…" at bounding box center [350, 235] width 299 height 30
click at [201, 218] on input "d. Evaluate the project schedule to determine if progress can be accelerated or…" at bounding box center [201, 215] width 0 height 6
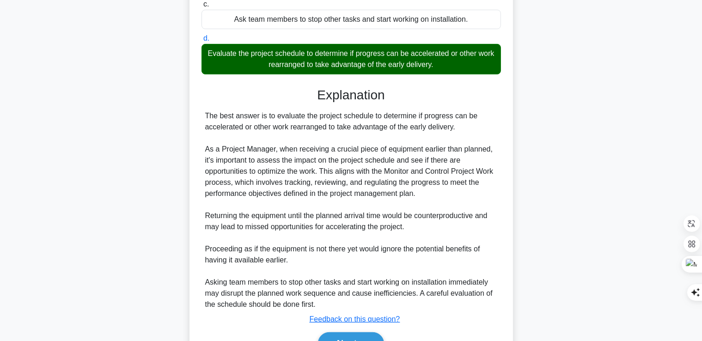
scroll to position [185, 0]
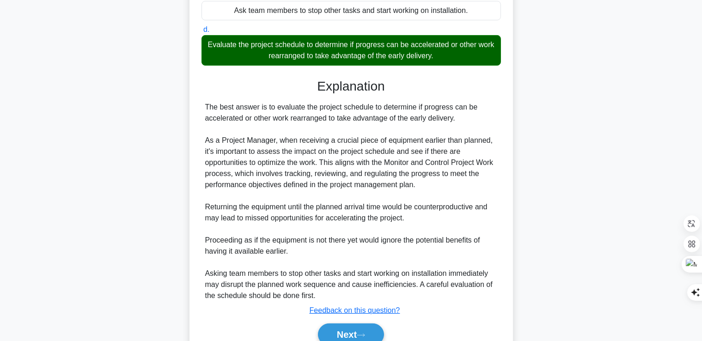
drag, startPoint x: 395, startPoint y: 310, endPoint x: 375, endPoint y: 320, distance: 22.5
drag, startPoint x: 375, startPoint y: 320, endPoint x: 360, endPoint y: 333, distance: 20.3
click at [360, 333] on button "Next" at bounding box center [351, 334] width 66 height 22
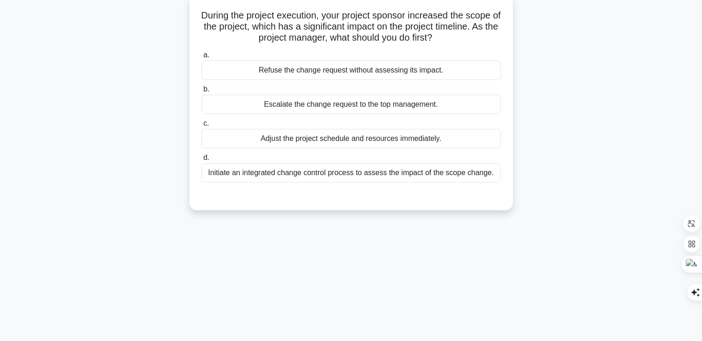
scroll to position [0, 0]
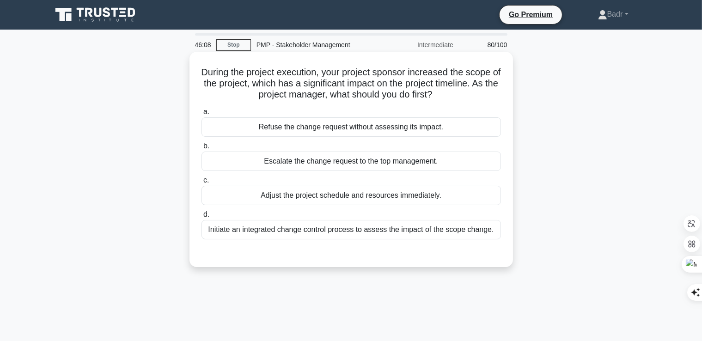
click at [374, 232] on div "Initiate an integrated change control process to assess the impact of the scope…" at bounding box center [350, 229] width 299 height 19
click at [201, 218] on input "d. Initiate an integrated change control process to assess the impact of the sc…" at bounding box center [201, 215] width 0 height 6
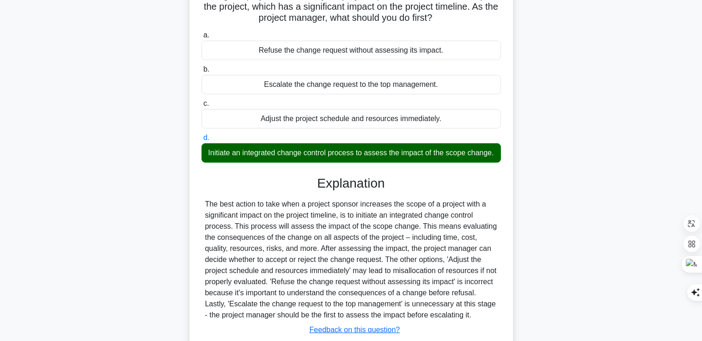
scroll to position [158, 0]
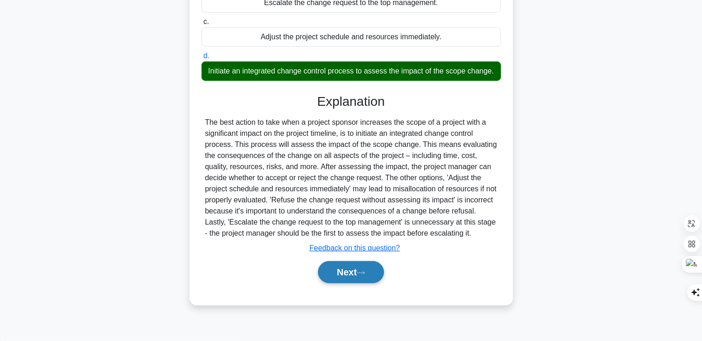
click at [340, 272] on button "Next" at bounding box center [351, 272] width 66 height 22
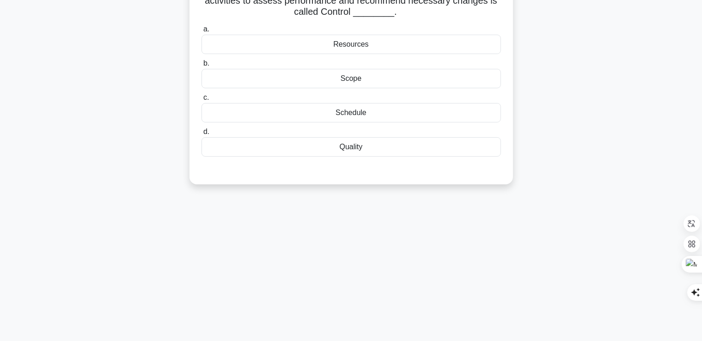
scroll to position [20, 0]
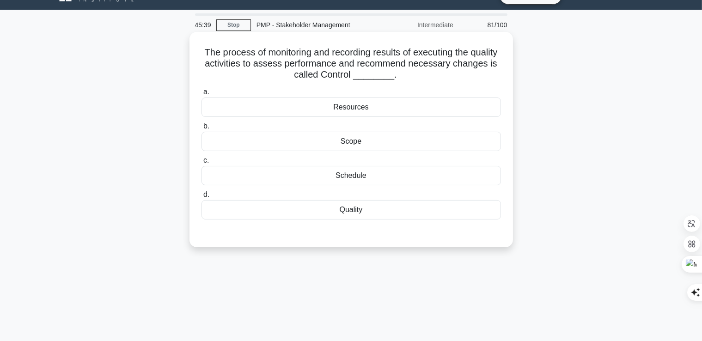
click at [354, 211] on div "Quality" at bounding box center [350, 209] width 299 height 19
click at [201, 198] on input "d. Quality" at bounding box center [201, 195] width 0 height 6
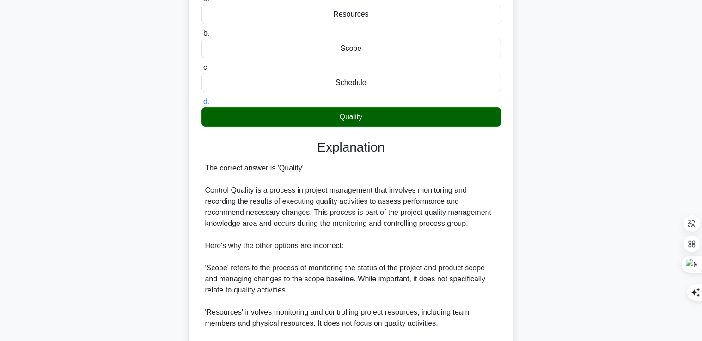
scroll to position [251, 0]
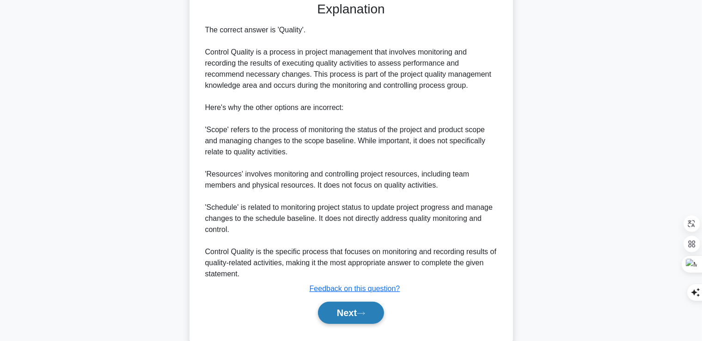
click at [357, 317] on button "Next" at bounding box center [351, 313] width 66 height 22
click at [348, 315] on button "Next" at bounding box center [351, 313] width 66 height 22
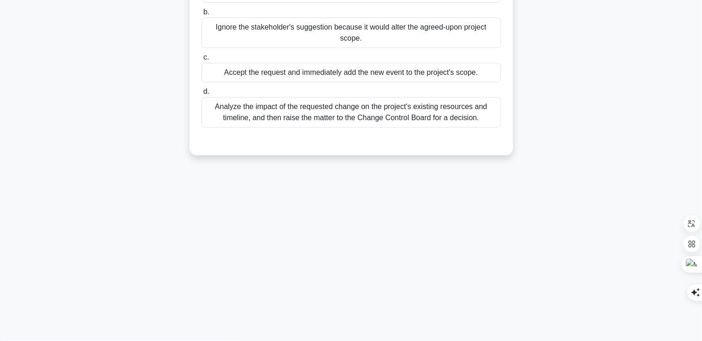
scroll to position [0, 0]
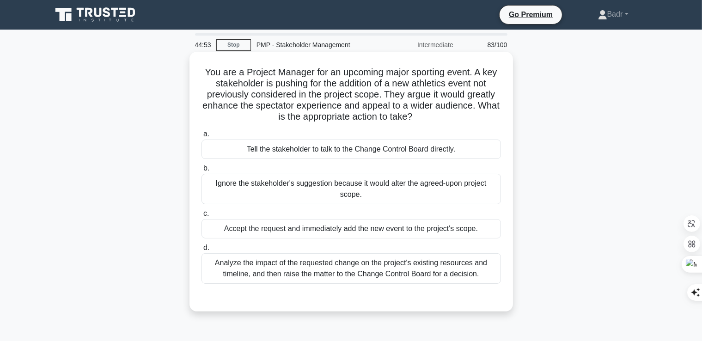
click at [331, 279] on div "Analyze the impact of the requested change on the project's existing resources …" at bounding box center [350, 268] width 299 height 30
click at [201, 251] on input "d. Analyze the impact of the requested change on the project's existing resourc…" at bounding box center [201, 248] width 0 height 6
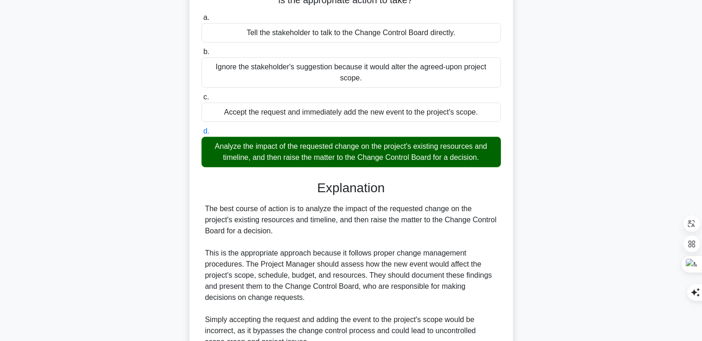
scroll to position [231, 0]
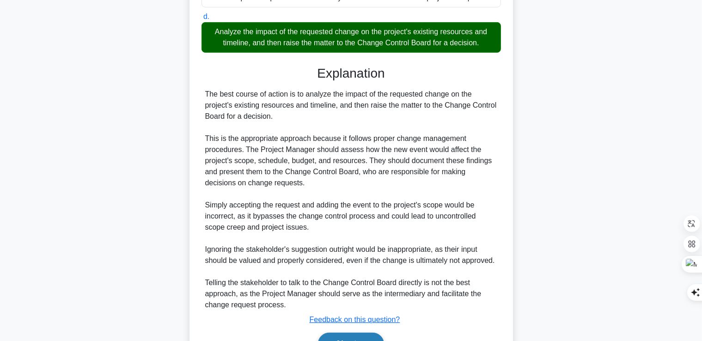
click at [357, 335] on button "Next" at bounding box center [351, 344] width 66 height 22
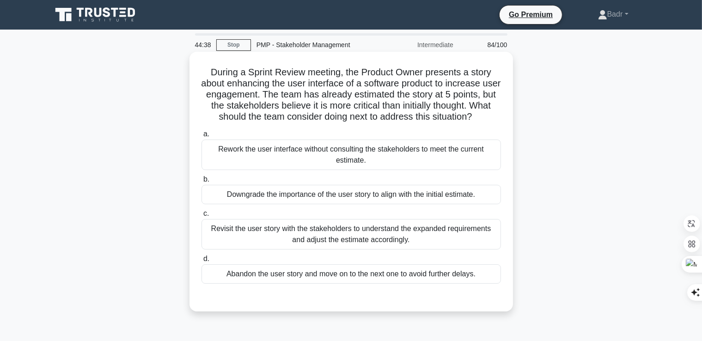
scroll to position [0, 0]
click at [234, 232] on div "Revisit the user story with the stakeholders to understand the expanded require…" at bounding box center [350, 234] width 299 height 30
click at [201, 217] on input "c. Revisit the user story with the stakeholders to understand the expanded requ…" at bounding box center [201, 214] width 0 height 6
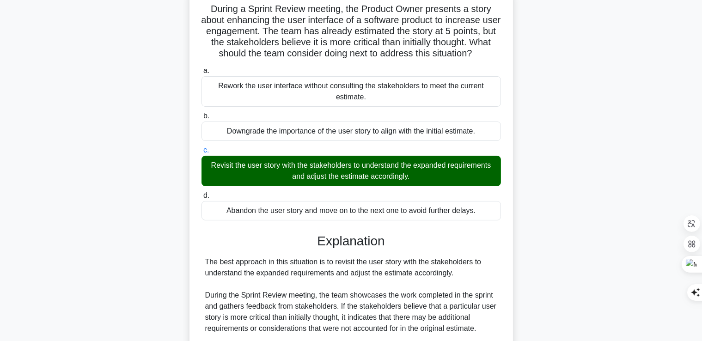
scroll to position [277, 0]
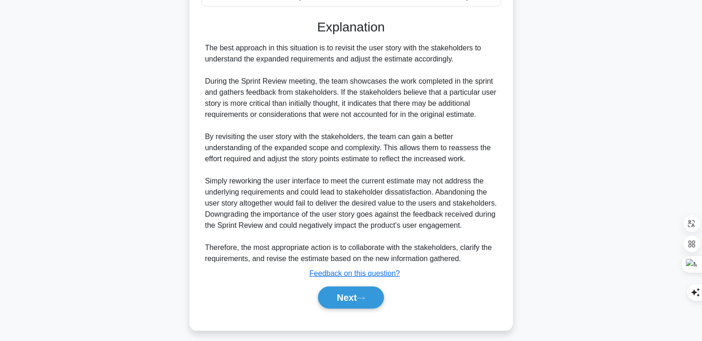
drag, startPoint x: 345, startPoint y: 300, endPoint x: 266, endPoint y: 281, distance: 80.9
click at [266, 281] on div "Explanation The best approach in this situation is to revisit the user story wi…" at bounding box center [350, 165] width 299 height 293
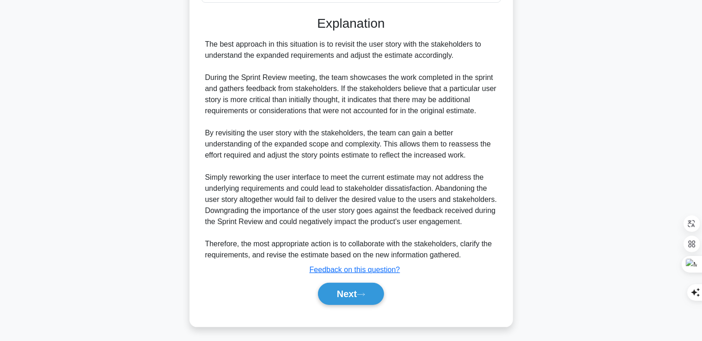
scroll to position [284, 0]
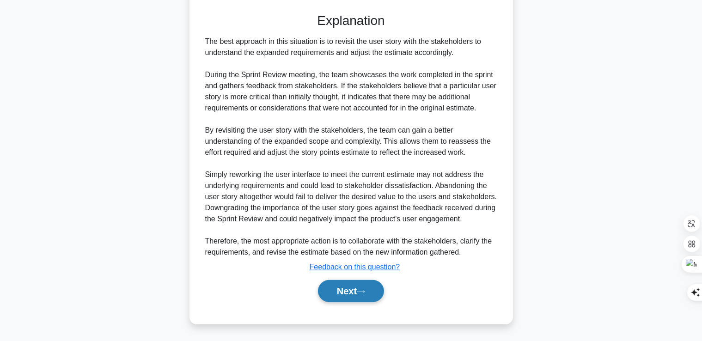
click at [344, 289] on button "Next" at bounding box center [351, 291] width 66 height 22
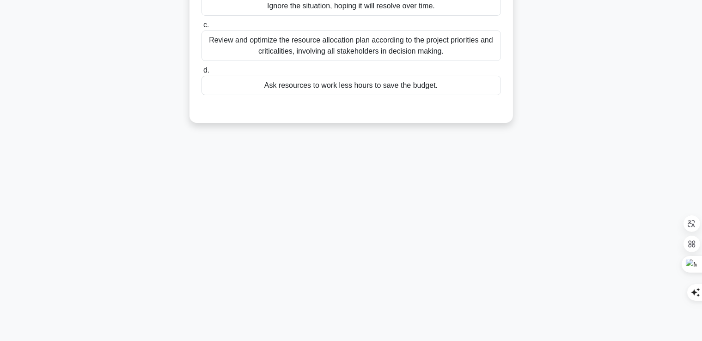
scroll to position [0, 0]
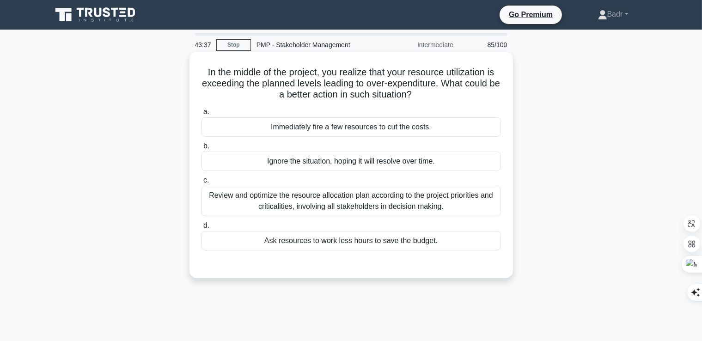
click at [303, 201] on div "Review and optimize the resource allocation plan according to the project prior…" at bounding box center [350, 201] width 299 height 30
click at [201, 183] on input "c. Review and optimize the resource allocation plan according to the project pr…" at bounding box center [201, 180] width 0 height 6
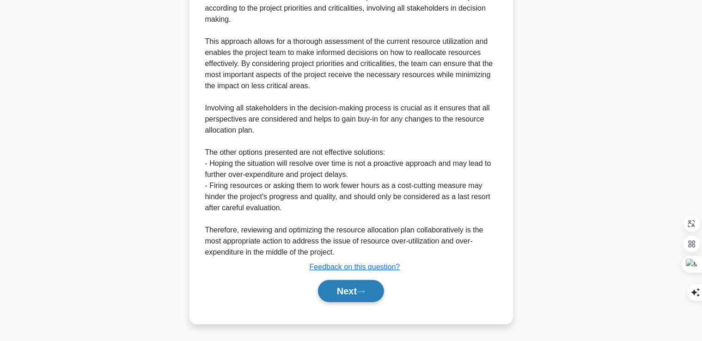
click at [345, 296] on button "Next" at bounding box center [351, 291] width 66 height 22
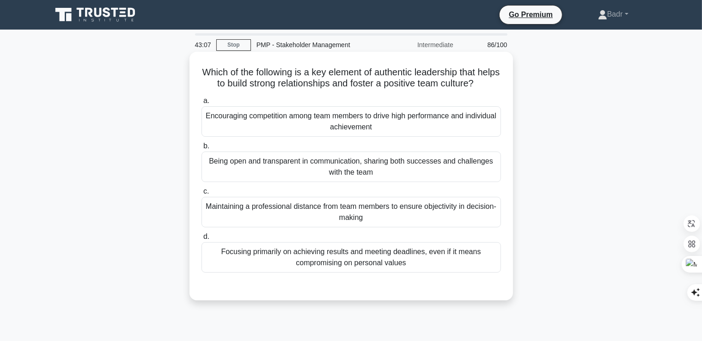
click at [307, 178] on div "Being open and transparent in communication, sharing both successes and challen…" at bounding box center [350, 166] width 299 height 30
click at [201, 149] on input "b. Being open and transparent in communication, sharing both successes and chal…" at bounding box center [201, 146] width 0 height 6
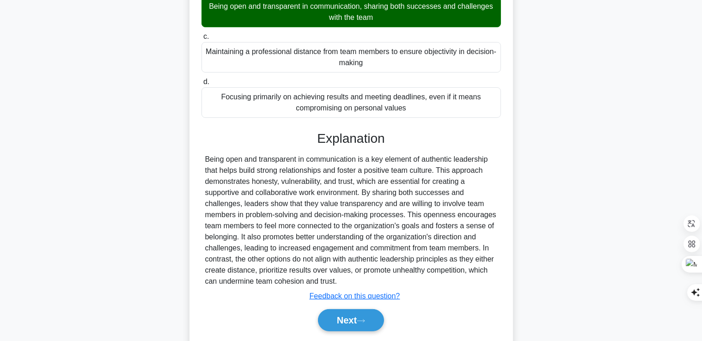
scroll to position [195, 0]
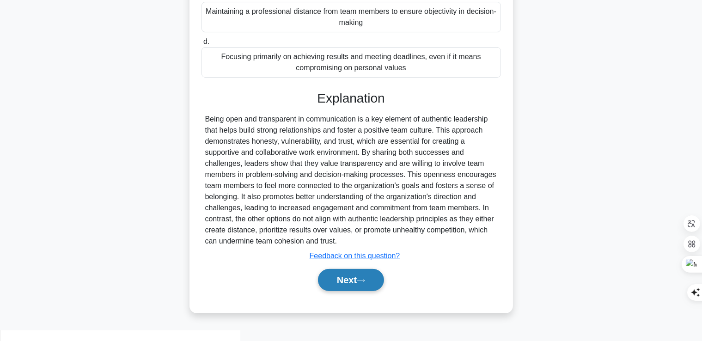
click at [351, 289] on button "Next" at bounding box center [351, 280] width 66 height 22
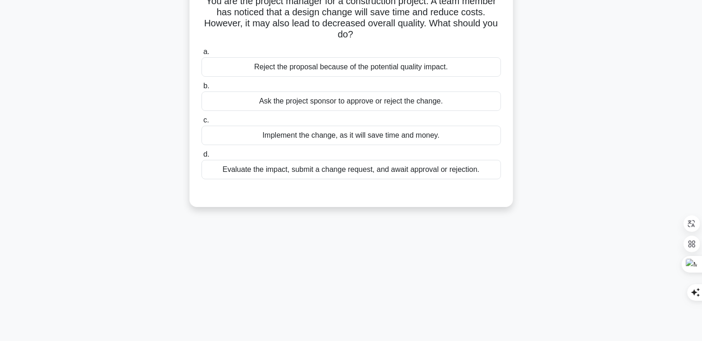
scroll to position [0, 0]
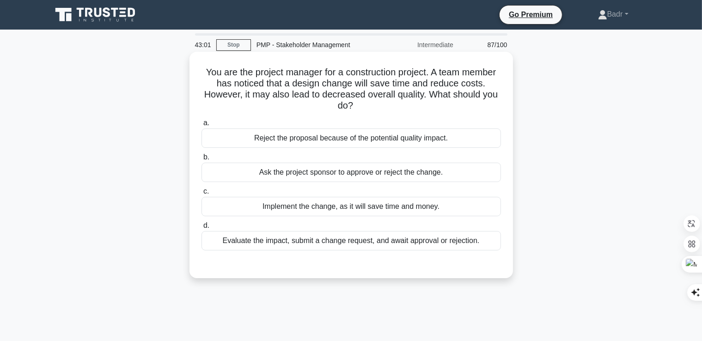
click at [300, 244] on div "Evaluate the impact, submit a change request, and await approval or rejection." at bounding box center [350, 240] width 299 height 19
click at [201, 229] on input "d. Evaluate the impact, submit a change request, and await approval or rejectio…" at bounding box center [201, 226] width 0 height 6
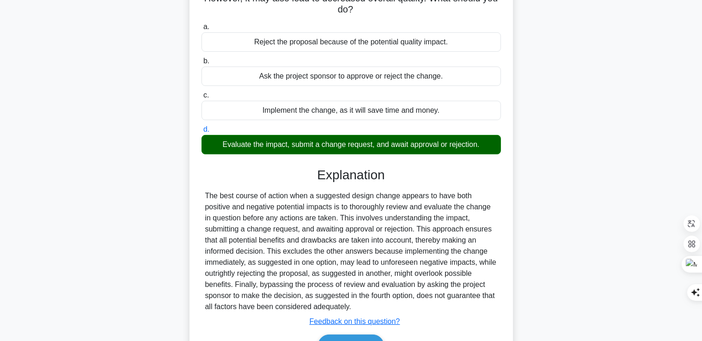
scroll to position [158, 0]
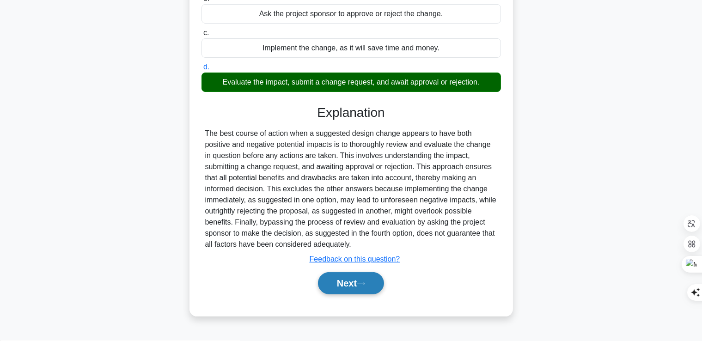
click at [333, 288] on button "Next" at bounding box center [351, 283] width 66 height 22
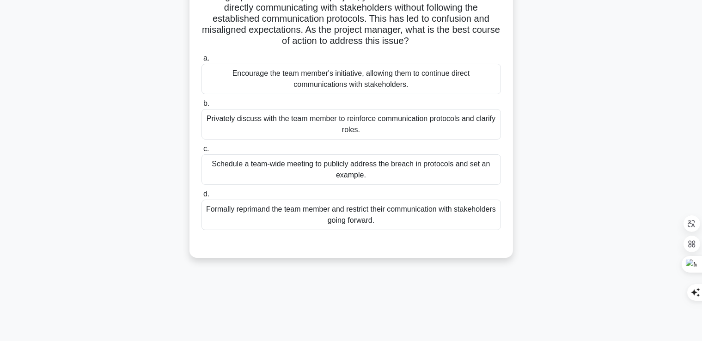
scroll to position [20, 0]
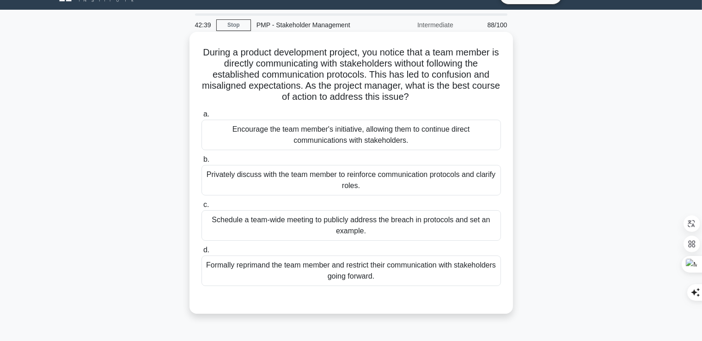
click at [436, 182] on div "Privately discuss with the team member to reinforce communication protocols and…" at bounding box center [350, 180] width 299 height 30
click at [201, 163] on input "b. Privately discuss with the team member to reinforce communication protocols …" at bounding box center [201, 160] width 0 height 6
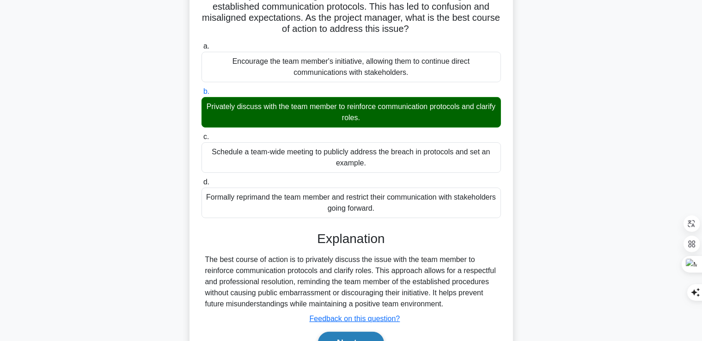
scroll to position [158, 0]
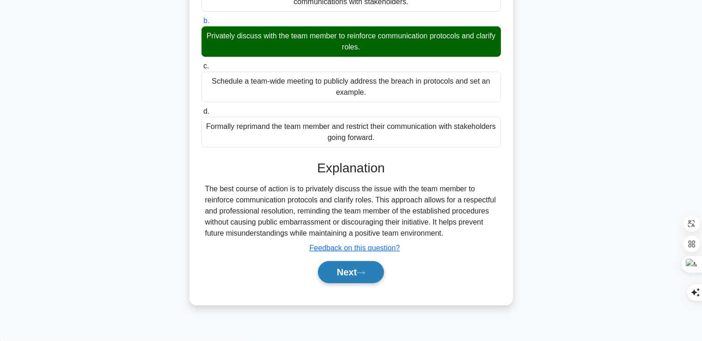
click at [358, 274] on button "Next" at bounding box center [351, 272] width 66 height 22
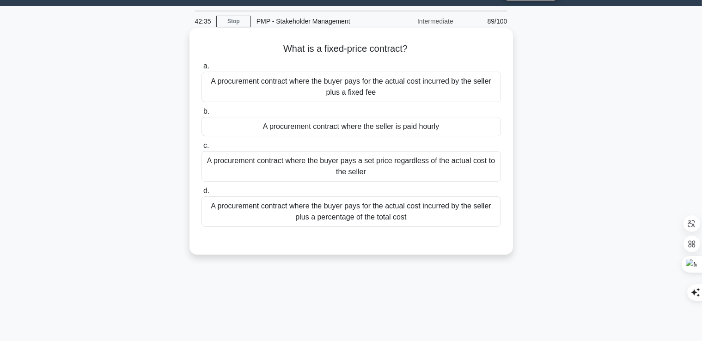
scroll to position [0, 0]
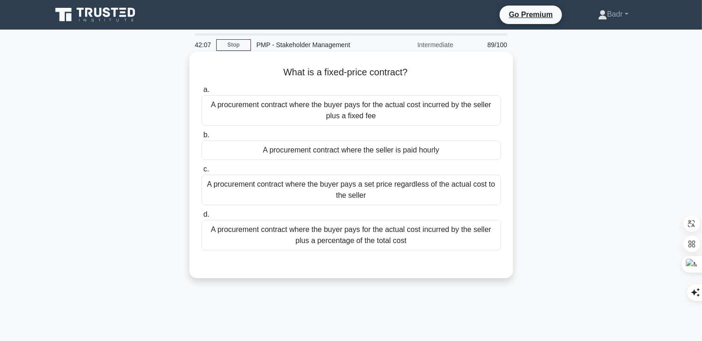
click at [370, 194] on div "A procurement contract where the buyer pays a set price regardless of the actua…" at bounding box center [350, 190] width 299 height 30
click at [201, 172] on input "c. A procurement contract where the buyer pays a set price regardless of the ac…" at bounding box center [201, 169] width 0 height 6
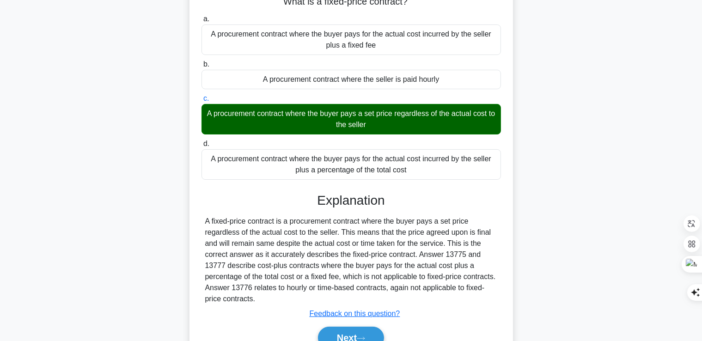
scroll to position [158, 0]
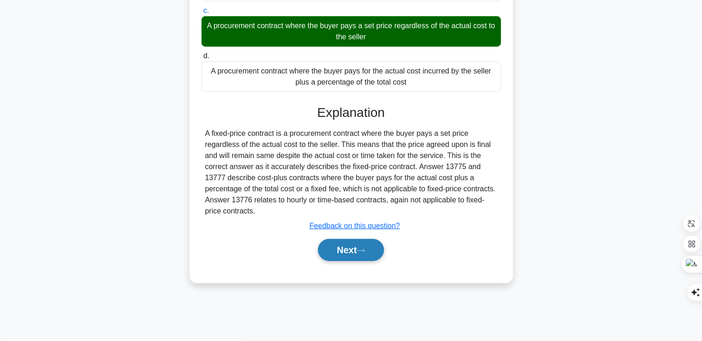
click at [354, 256] on button "Next" at bounding box center [351, 250] width 66 height 22
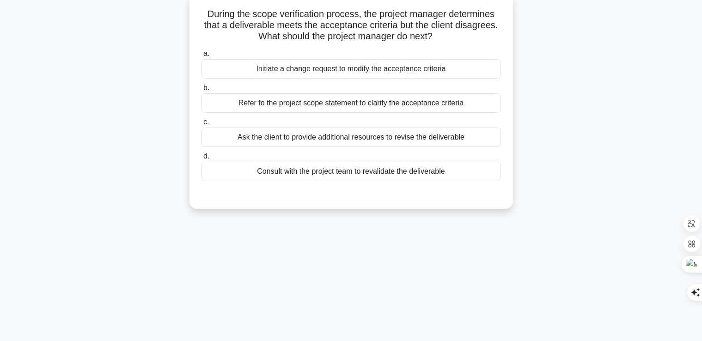
scroll to position [20, 0]
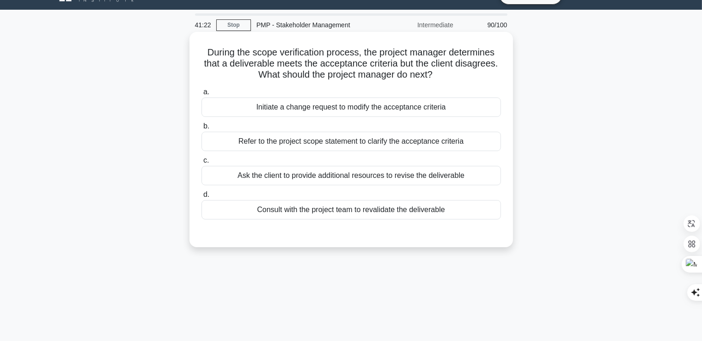
click at [397, 179] on div "Ask the client to provide additional resources to revise the deliverable" at bounding box center [350, 175] width 299 height 19
click at [201, 163] on input "c. Ask the client to provide additional resources to revise the deliverable" at bounding box center [201, 160] width 0 height 6
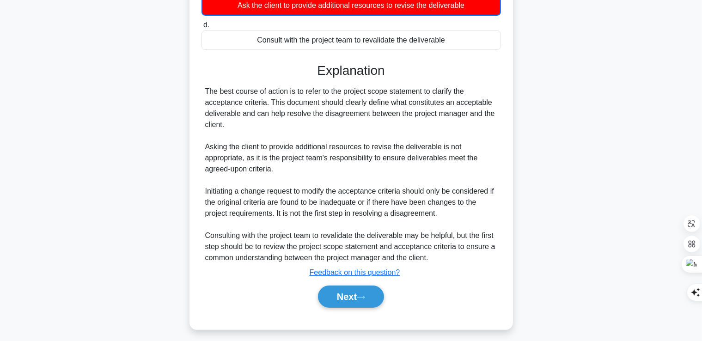
scroll to position [196, 0]
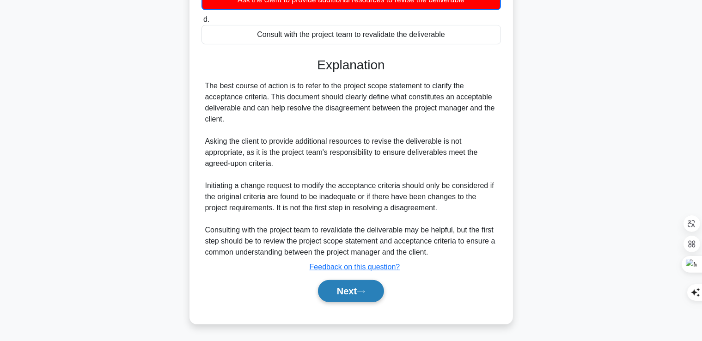
click at [337, 297] on button "Next" at bounding box center [351, 291] width 66 height 22
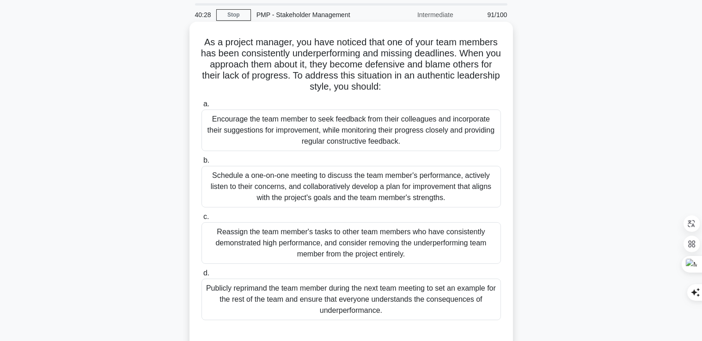
scroll to position [46, 0]
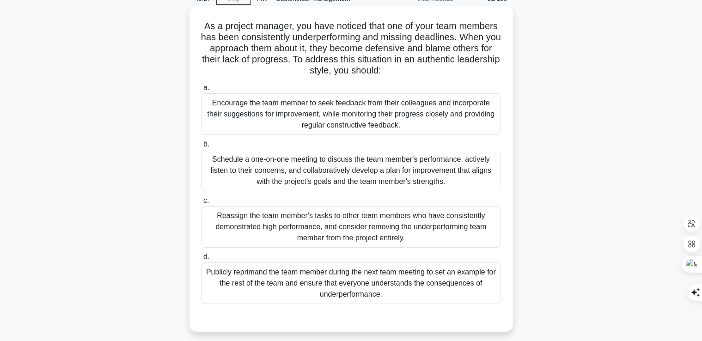
click at [336, 181] on div "Schedule a one-on-one meeting to discuss the team member's performance, activel…" at bounding box center [350, 171] width 299 height 42
click at [403, 180] on div "Schedule a one-on-one meeting to discuss the team member's performance, activel…" at bounding box center [350, 171] width 299 height 42
click at [201, 147] on input "b. Schedule a one-on-one meeting to discuss the team member's performance, acti…" at bounding box center [201, 144] width 0 height 6
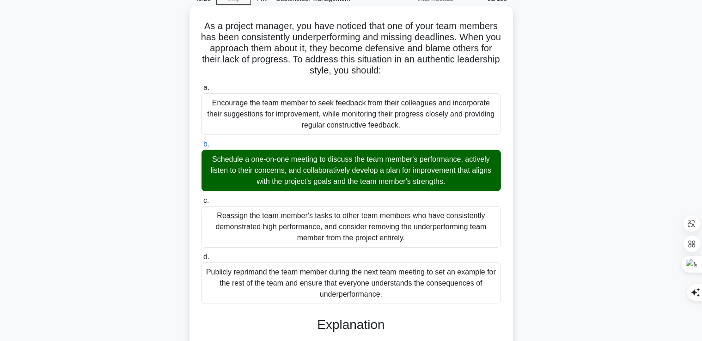
scroll to position [350, 0]
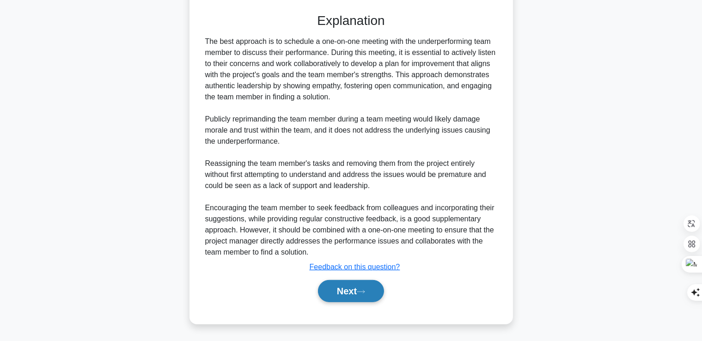
click at [364, 292] on icon at bounding box center [361, 291] width 8 height 5
click at [355, 287] on button "Next" at bounding box center [351, 291] width 66 height 22
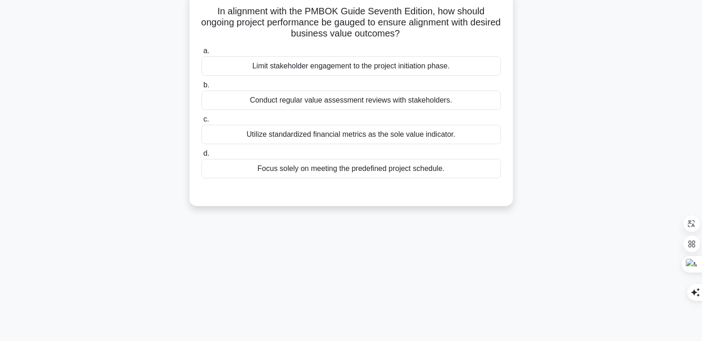
scroll to position [20, 0]
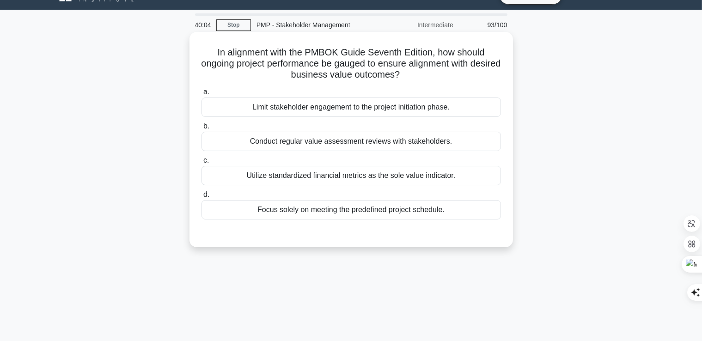
click at [315, 143] on div "Conduct regular value assessment reviews with stakeholders." at bounding box center [350, 141] width 299 height 19
click at [201, 129] on input "b. Conduct regular value assessment reviews with stakeholders." at bounding box center [201, 126] width 0 height 6
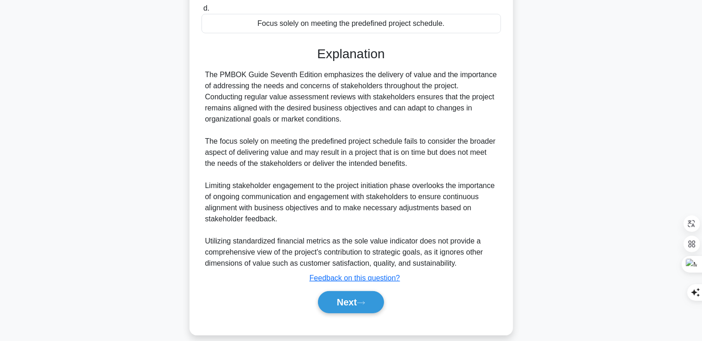
scroll to position [217, 0]
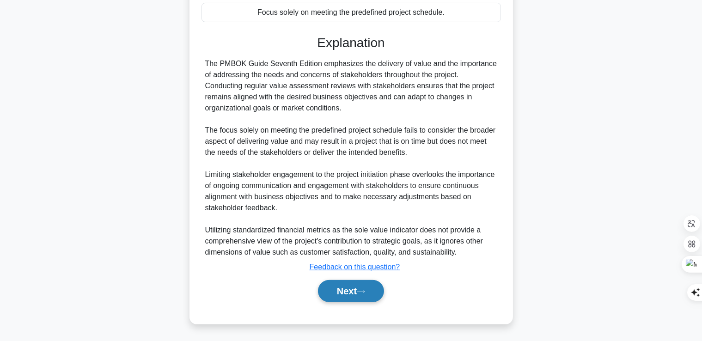
click at [357, 294] on button "Next" at bounding box center [351, 291] width 66 height 22
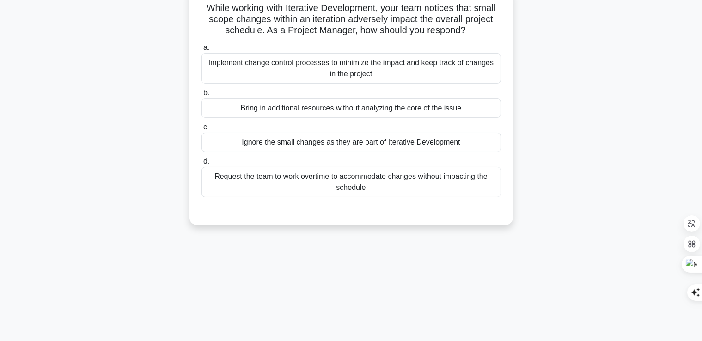
scroll to position [0, 0]
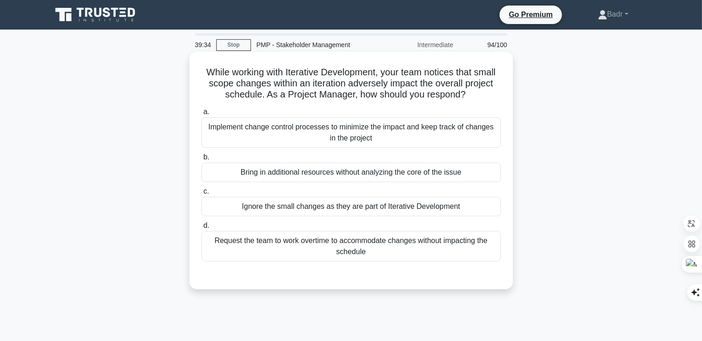
click at [342, 136] on div "Implement change control processes to minimize the impact and keep track of cha…" at bounding box center [350, 132] width 299 height 30
click at [201, 115] on input "a. Implement change control processes to minimize the impact and keep track of …" at bounding box center [201, 112] width 0 height 6
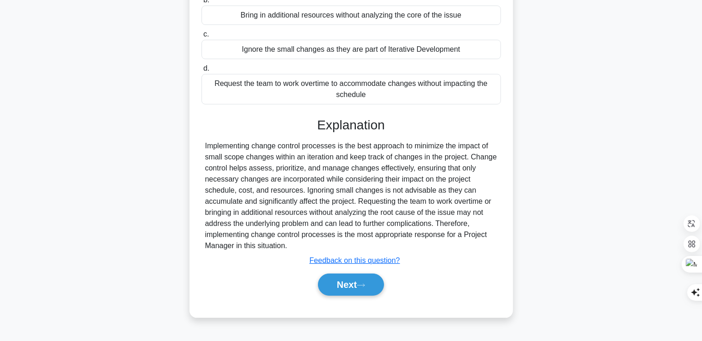
scroll to position [158, 0]
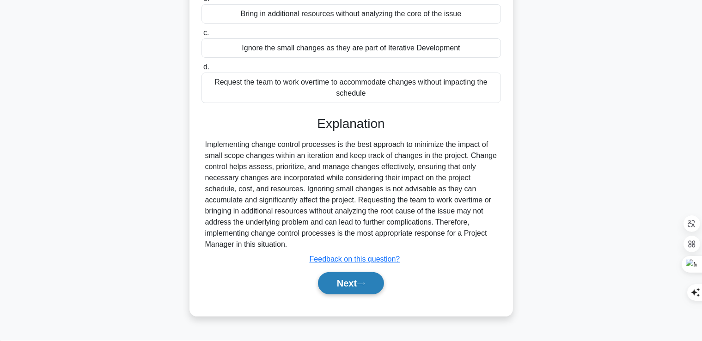
click at [335, 282] on button "Next" at bounding box center [351, 283] width 66 height 22
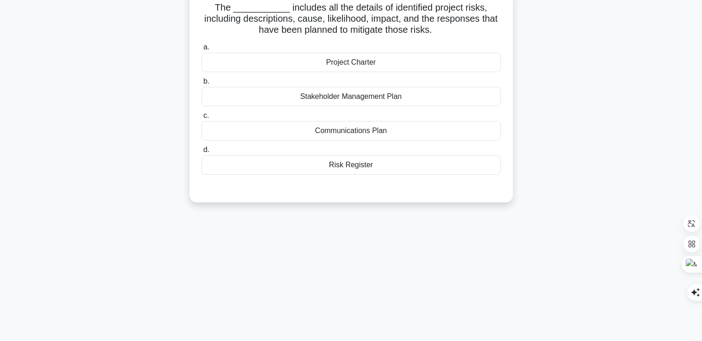
scroll to position [0, 0]
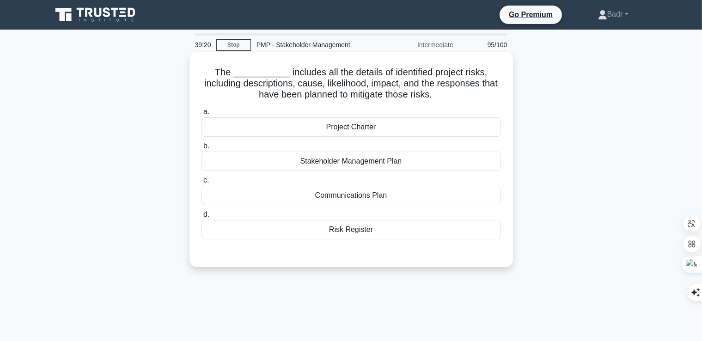
click at [340, 232] on div "Risk Register" at bounding box center [350, 229] width 299 height 19
click at [201, 218] on input "d. Risk Register" at bounding box center [201, 215] width 0 height 6
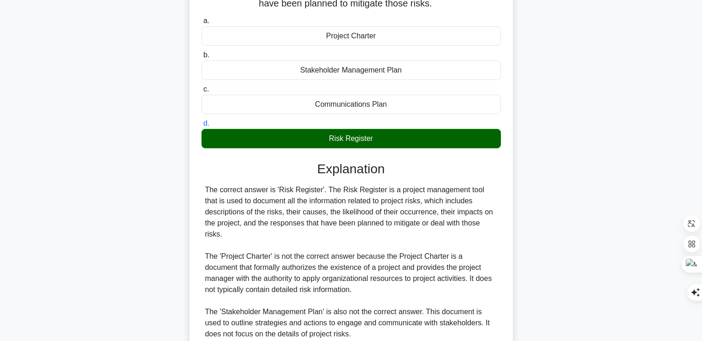
scroll to position [217, 0]
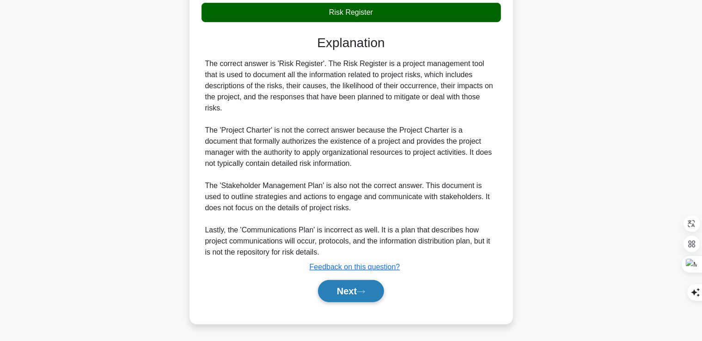
click at [347, 290] on button "Next" at bounding box center [351, 291] width 66 height 22
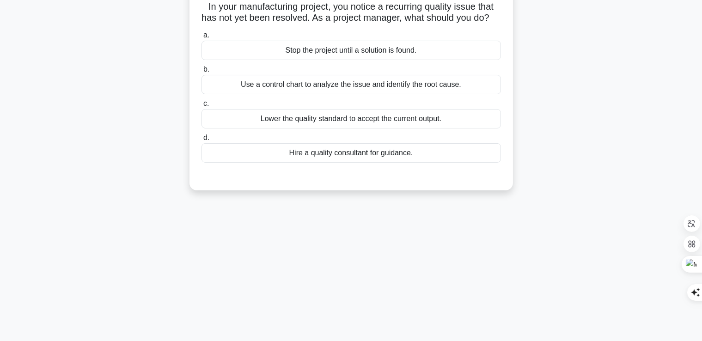
scroll to position [20, 0]
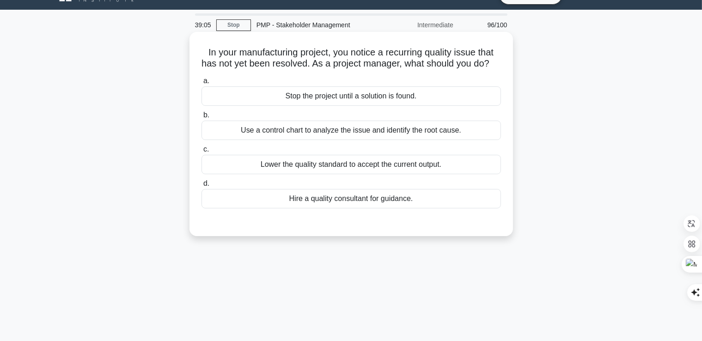
click at [338, 140] on div "Use a control chart to analyze the issue and identify the root cause." at bounding box center [350, 130] width 299 height 19
click at [201, 118] on input "b. Use a control chart to analyze the issue and identify the root cause." at bounding box center [201, 115] width 0 height 6
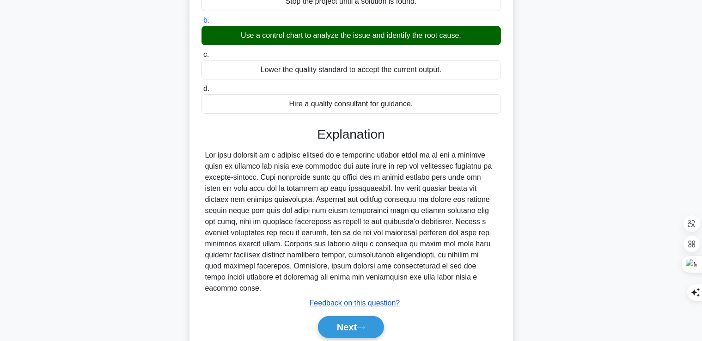
scroll to position [158, 0]
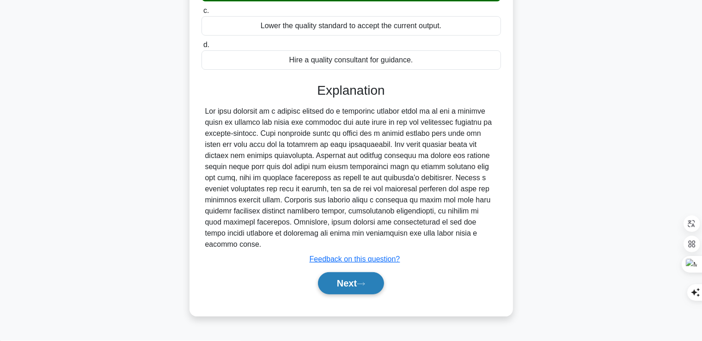
click at [349, 282] on button "Next" at bounding box center [351, 283] width 66 height 22
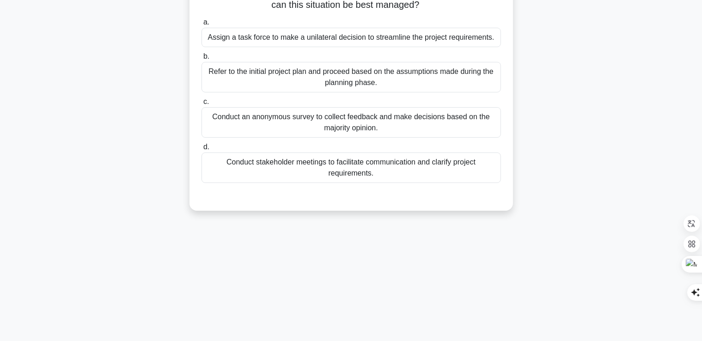
scroll to position [0, 0]
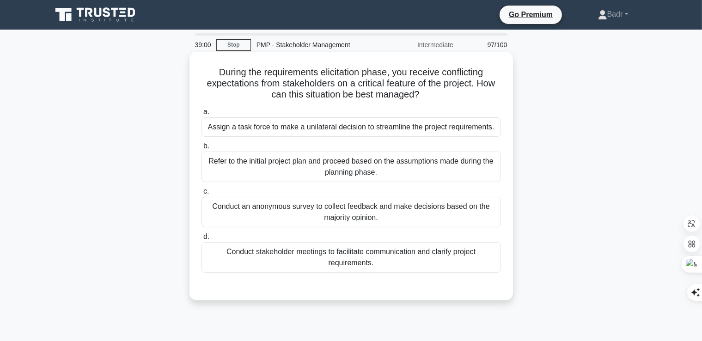
click at [315, 259] on div "Conduct stakeholder meetings to facilitate communication and clarify project re…" at bounding box center [350, 257] width 299 height 30
click at [201, 240] on input "d. Conduct stakeholder meetings to facilitate communication and clarify project…" at bounding box center [201, 237] width 0 height 6
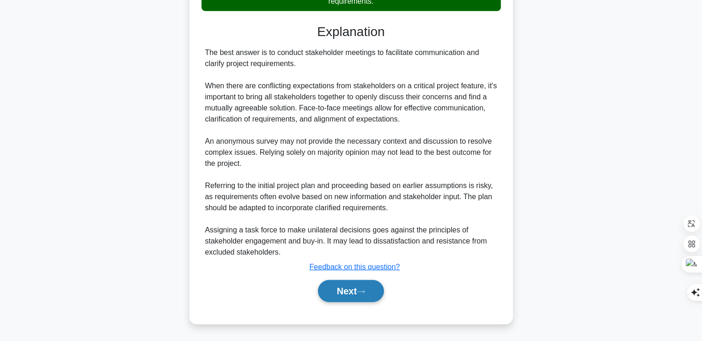
click at [345, 287] on button "Next" at bounding box center [351, 291] width 66 height 22
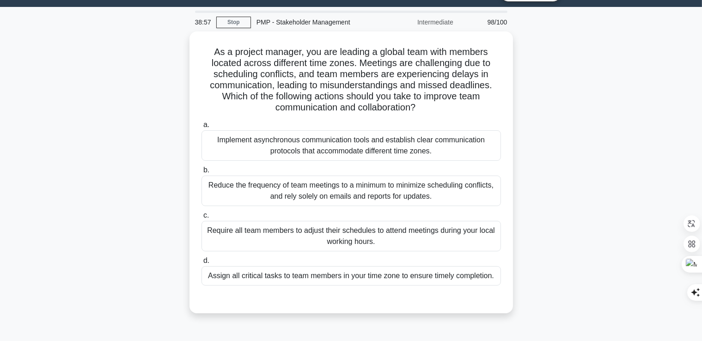
scroll to position [20, 0]
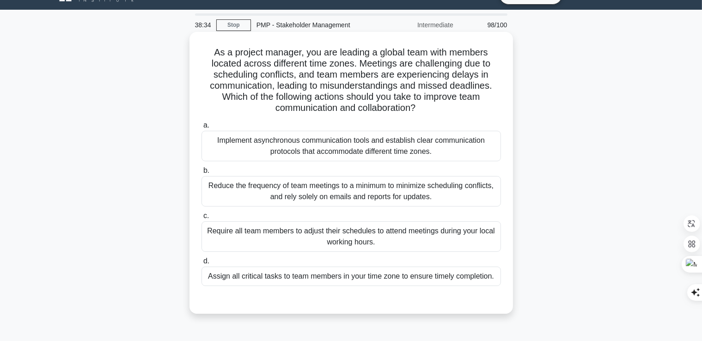
click at [311, 148] on div "Implement asynchronous communication tools and establish clear communication pr…" at bounding box center [350, 146] width 299 height 30
click at [201, 128] on input "a. Implement asynchronous communication tools and establish clear communication…" at bounding box center [201, 125] width 0 height 6
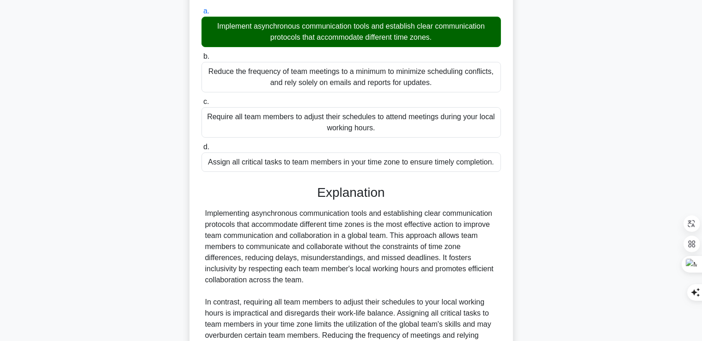
scroll to position [250, 0]
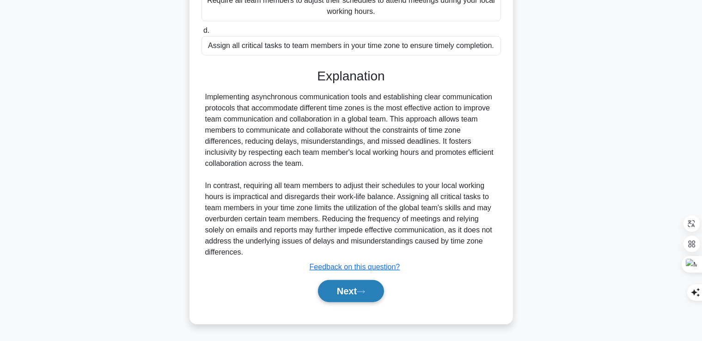
click at [348, 296] on button "Next" at bounding box center [351, 291] width 66 height 22
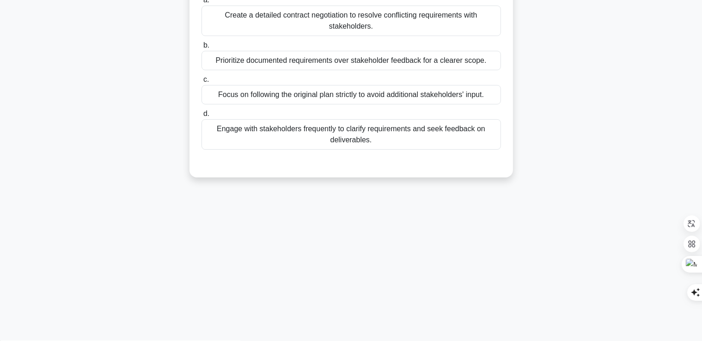
scroll to position [0, 0]
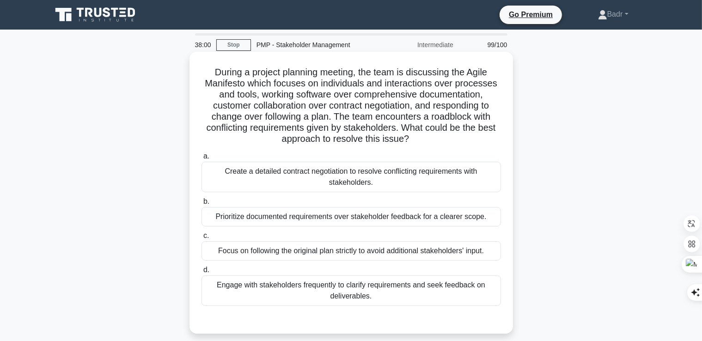
click at [355, 287] on div "Engage with stakeholders frequently to clarify requirements and seek feedback o…" at bounding box center [350, 290] width 299 height 30
click at [201, 273] on input "d. Engage with stakeholders frequently to clarify requirements and seek feedbac…" at bounding box center [201, 270] width 0 height 6
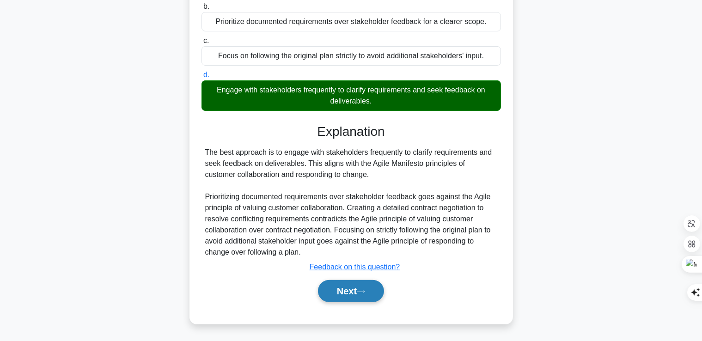
click at [355, 287] on button "Next" at bounding box center [351, 291] width 66 height 22
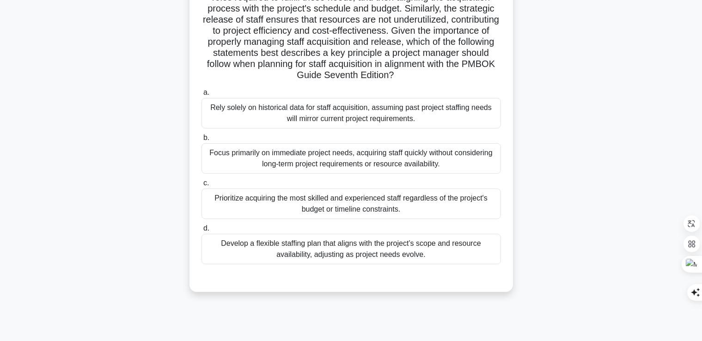
scroll to position [158, 0]
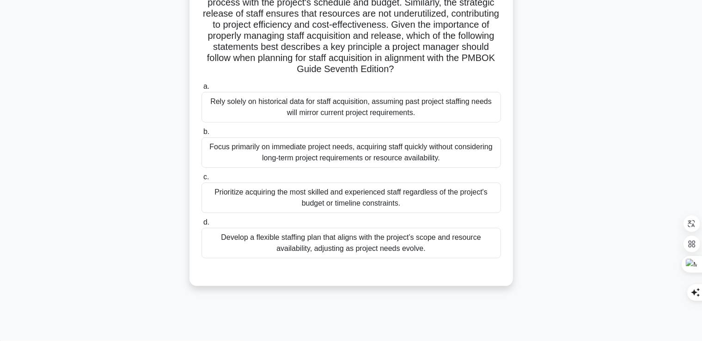
click at [294, 242] on div "Develop a flexible staffing plan that aligns with the project’s scope and resou…" at bounding box center [350, 243] width 299 height 30
click at [201, 225] on input "d. Develop a flexible staffing plan that aligns with the project’s scope and re…" at bounding box center [201, 222] width 0 height 6
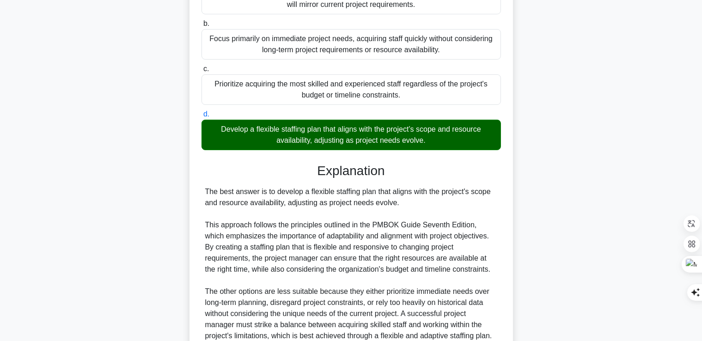
scroll to position [350, 0]
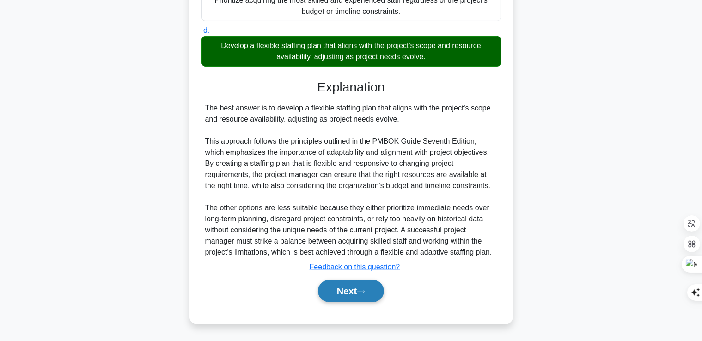
click at [345, 291] on button "Next" at bounding box center [351, 291] width 66 height 22
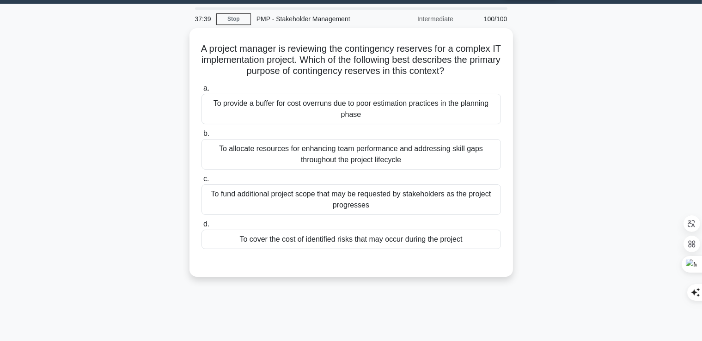
scroll to position [0, 0]
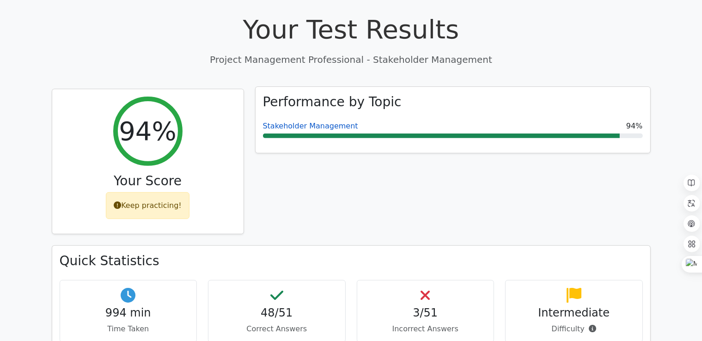
click at [307, 121] on link "Stakeholder Management" at bounding box center [310, 125] width 95 height 9
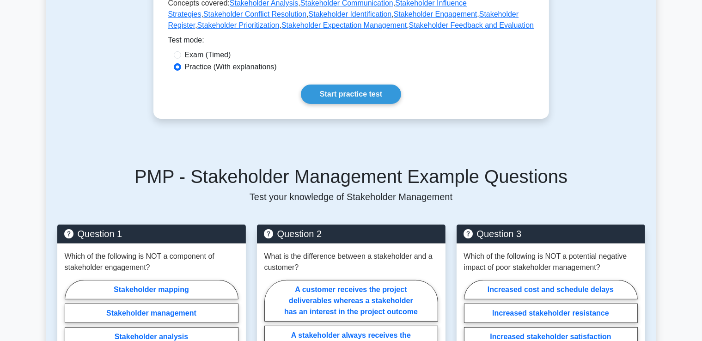
scroll to position [323, 0]
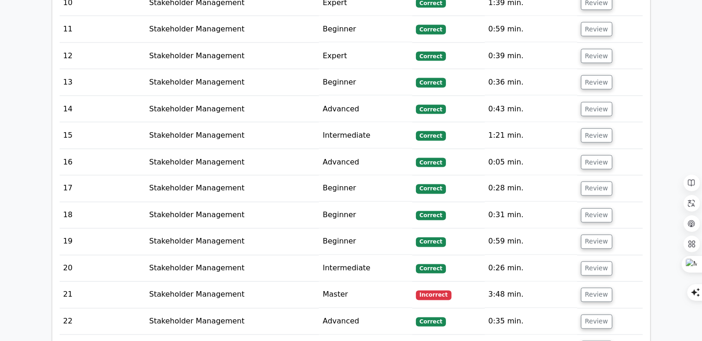
scroll to position [1663, 0]
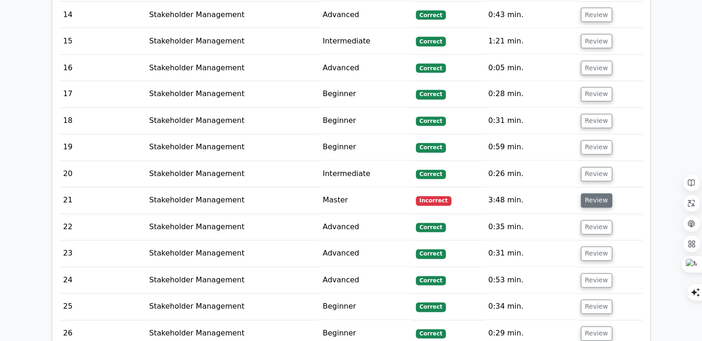
click at [589, 194] on button "Review" at bounding box center [596, 201] width 31 height 14
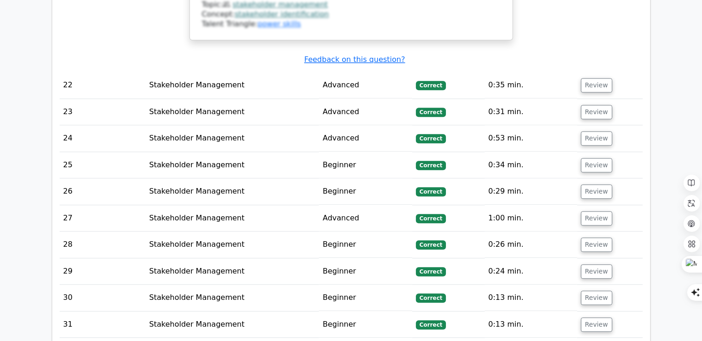
scroll to position [2355, 0]
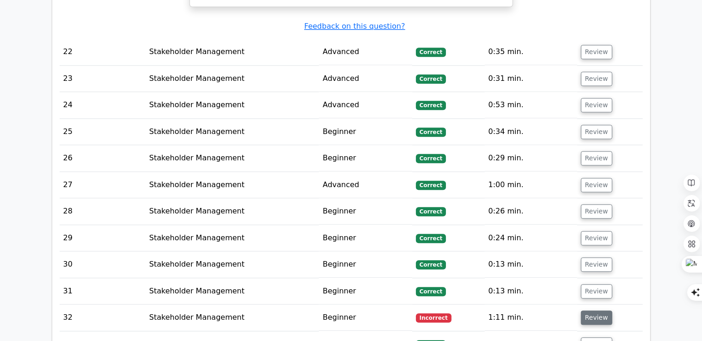
click at [585, 310] on button "Review" at bounding box center [596, 317] width 31 height 14
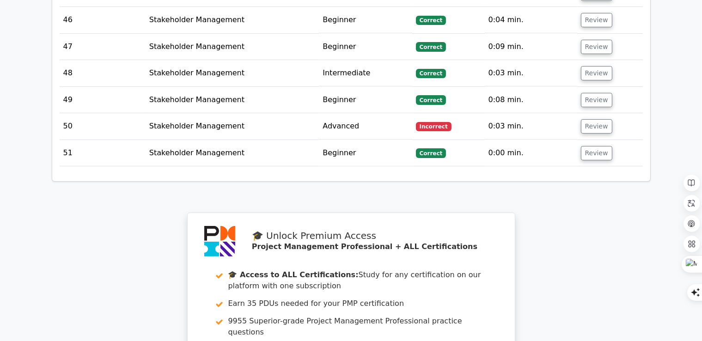
scroll to position [3406, 0]
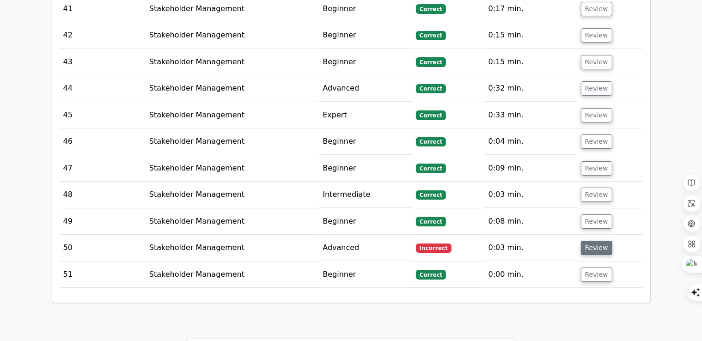
click at [597, 241] on button "Review" at bounding box center [596, 248] width 31 height 14
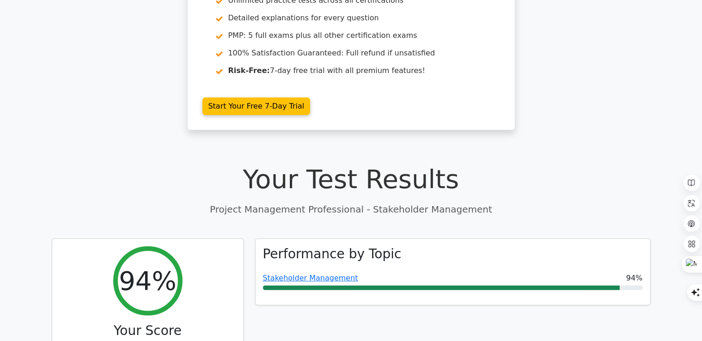
scroll to position [0, 0]
